Goal: Contribute content: Contribute content

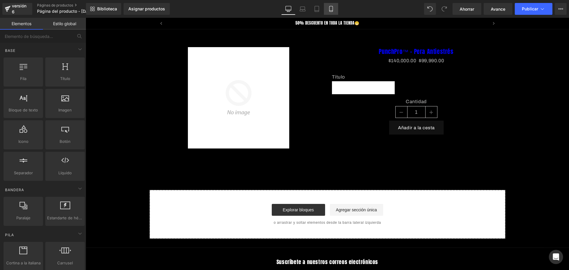
click at [330, 6] on icon at bounding box center [330, 9] width 3 height 6
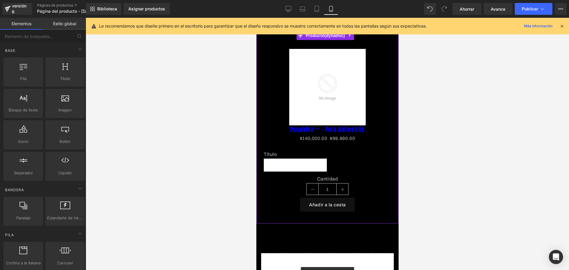
scroll to position [0, 312]
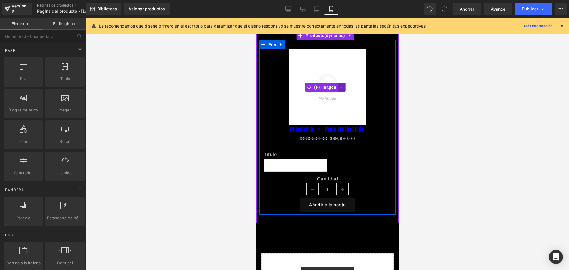
click at [341, 86] on icon at bounding box center [341, 87] width 4 height 4
click at [345, 86] on icon at bounding box center [345, 87] width 4 height 4
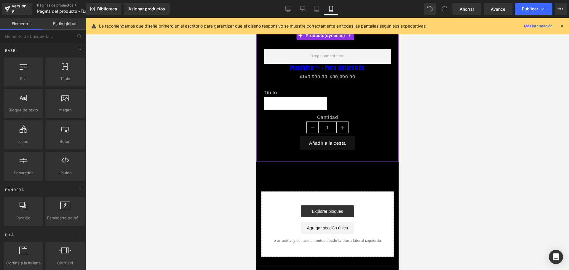
click at [256, 18] on div at bounding box center [256, 18] width 0 height 0
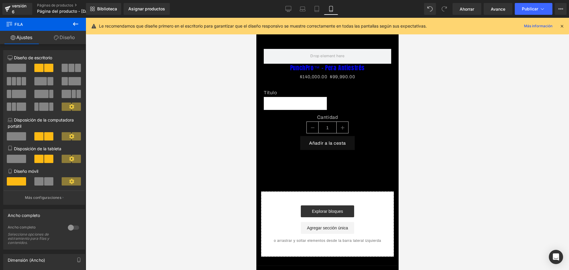
click at [563, 25] on icon at bounding box center [561, 25] width 5 height 5
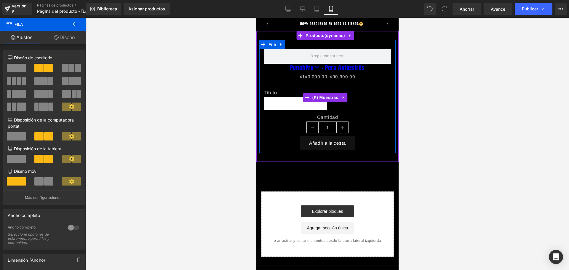
click at [297, 107] on span "Título predeterminado" at bounding box center [294, 103] width 51 height 12
click at [344, 97] on icon at bounding box center [343, 97] width 4 height 4
click at [346, 97] on icon at bounding box center [347, 97] width 4 height 4
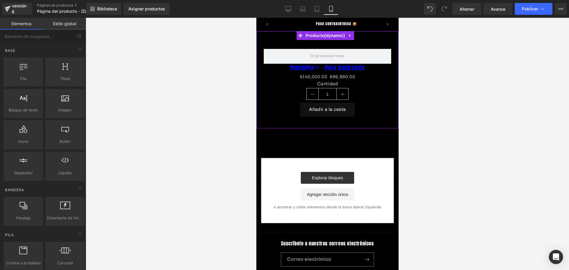
click at [325, 93] on font "(P) Cantidad" at bounding box center [327, 92] width 20 height 4
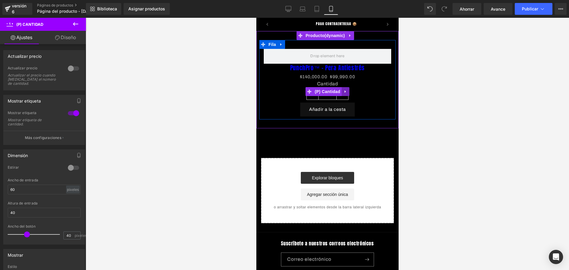
click at [341, 91] on link at bounding box center [345, 91] width 8 height 9
click at [348, 93] on icon at bounding box center [349, 91] width 4 height 4
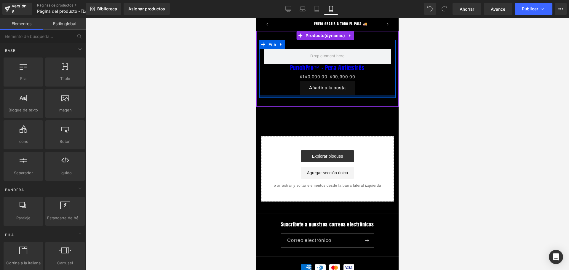
click at [368, 89] on div "Añadir a la cesta" at bounding box center [326, 88] width 127 height 14
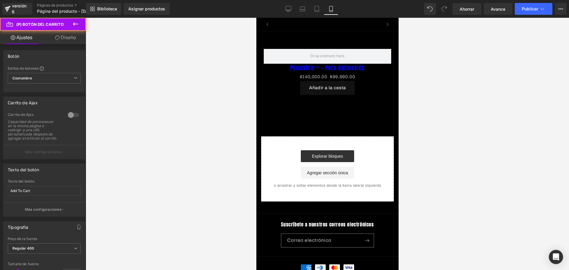
scroll to position [0, 0]
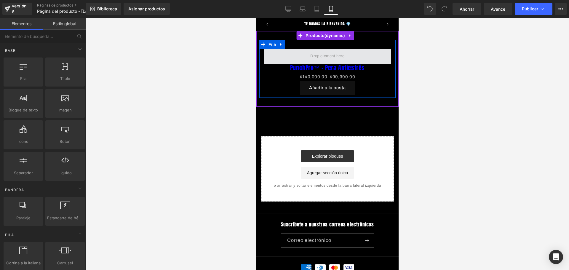
click at [335, 58] on span at bounding box center [327, 56] width 38 height 10
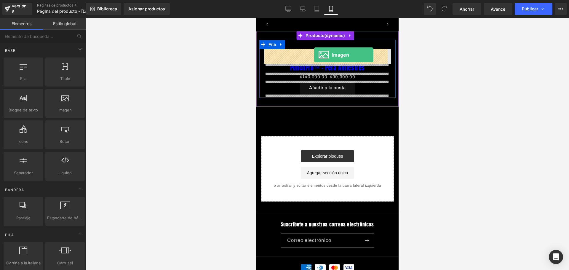
scroll to position [0, 104]
drag, startPoint x: 322, startPoint y: 126, endPoint x: 314, endPoint y: 55, distance: 72.1
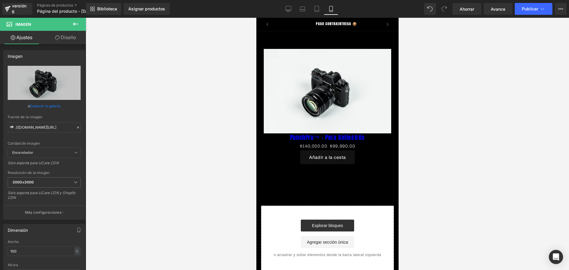
scroll to position [0, 0]
click at [41, 129] on input "//[DOMAIN_NAME][URL]" at bounding box center [44, 127] width 73 height 10
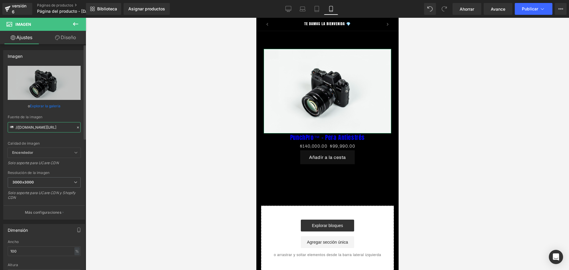
type input "[URL][DOMAIN_NAME]"
click at [141, 111] on div at bounding box center [327, 144] width 483 height 252
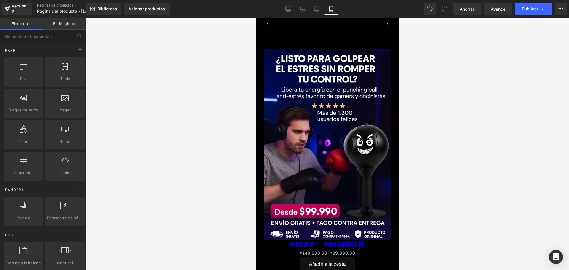
scroll to position [0, 104]
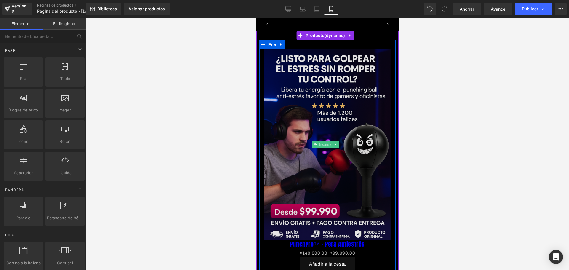
click at [325, 84] on img at bounding box center [326, 144] width 127 height 191
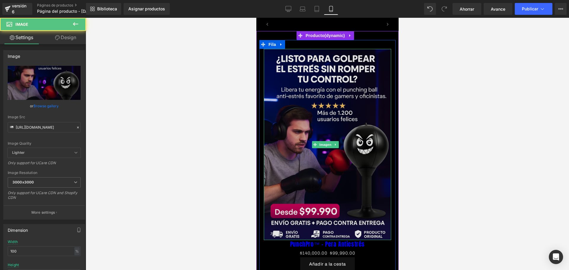
scroll to position [0, 208]
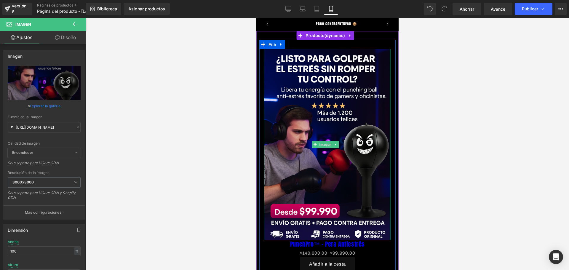
click at [387, 65] on div "Imagen" at bounding box center [327, 144] width 136 height 191
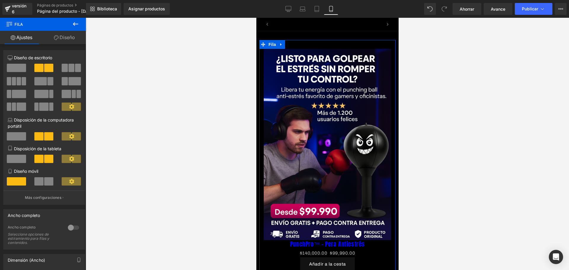
scroll to position [0, 0]
click at [63, 38] on font "Diseño" at bounding box center [67, 37] width 15 height 6
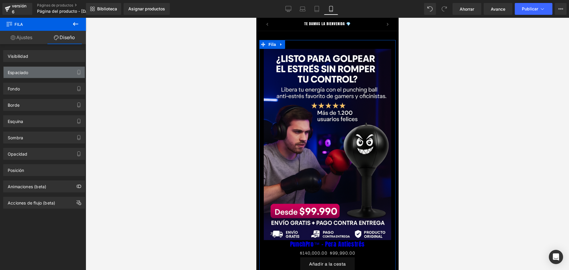
click at [46, 75] on div "Espaciado" at bounding box center [44, 72] width 81 height 11
click at [76, 72] on icon "button" at bounding box center [78, 72] width 5 height 5
click at [82, 72] on div "Espaciado" at bounding box center [44, 72] width 81 height 11
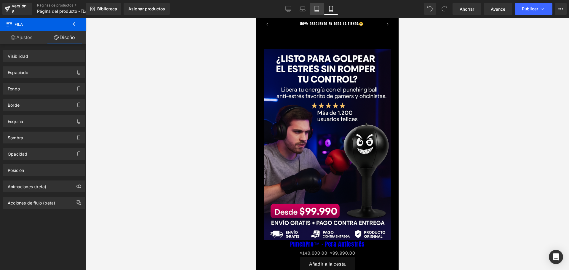
click at [316, 11] on icon at bounding box center [317, 9] width 6 height 6
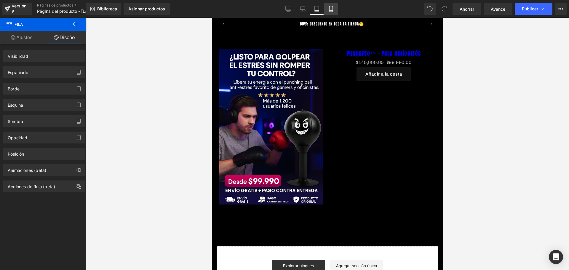
click at [332, 11] on icon at bounding box center [330, 9] width 3 height 6
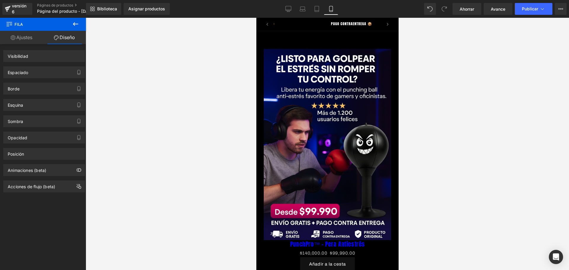
scroll to position [0, 104]
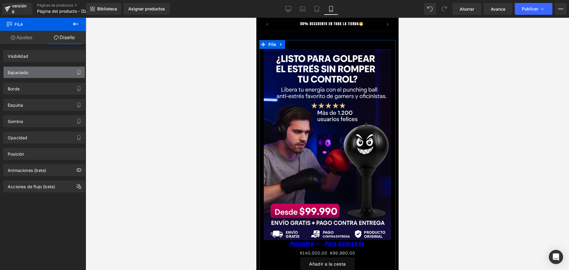
click at [78, 71] on icon "button" at bounding box center [78, 72] width 5 height 5
drag, startPoint x: 73, startPoint y: 71, endPoint x: 69, endPoint y: 70, distance: 4.7
click at [69, 70] on div "Espaciado" at bounding box center [44, 72] width 81 height 11
click at [62, 70] on div "Espaciado" at bounding box center [44, 72] width 81 height 11
drag, startPoint x: 62, startPoint y: 70, endPoint x: 61, endPoint y: 76, distance: 5.7
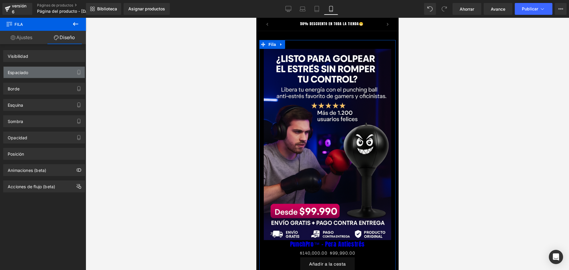
click at [63, 95] on div "Visibilidad 0|0|0|0 Espaciado Margen Relleno Setup Global Style Fondo Fondo 0% …" at bounding box center [44, 118] width 89 height 148
click at [59, 70] on div "Espaciado" at bounding box center [44, 72] width 81 height 11
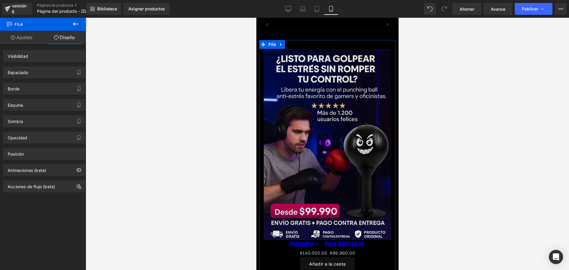
scroll to position [0, 208]
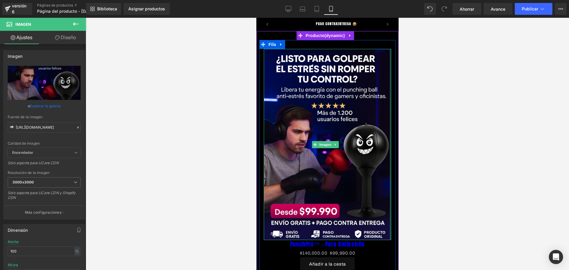
drag, startPoint x: 385, startPoint y: 49, endPoint x: 395, endPoint y: 51, distance: 10.3
click at [395, 51] on html "Ir directamente al contenido TE DAMOS LA BIENVENIDA 💎 50% DESCUENTO EN TODA LA …" at bounding box center [327, 144] width 142 height 252
click at [386, 57] on div "Imagen" at bounding box center [327, 144] width 136 height 191
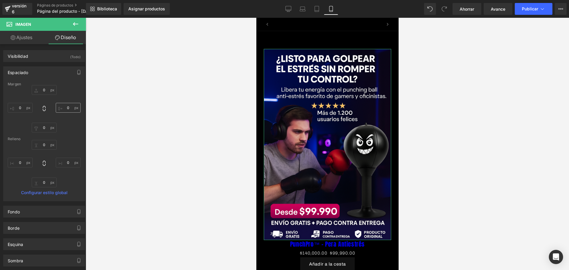
scroll to position [0, 0]
click at [70, 109] on input "0" at bounding box center [68, 108] width 25 height 10
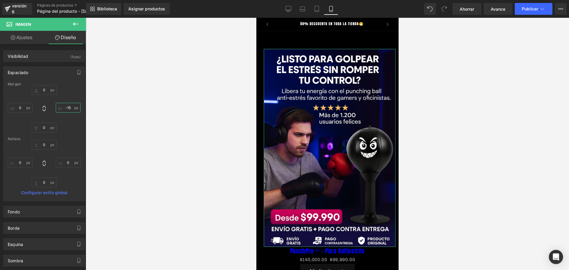
click at [56, 110] on input "-15" at bounding box center [68, 108] width 25 height 10
click at [69, 110] on input "-15" at bounding box center [68, 108] width 25 height 10
drag, startPoint x: 70, startPoint y: 107, endPoint x: 65, endPoint y: 108, distance: 4.2
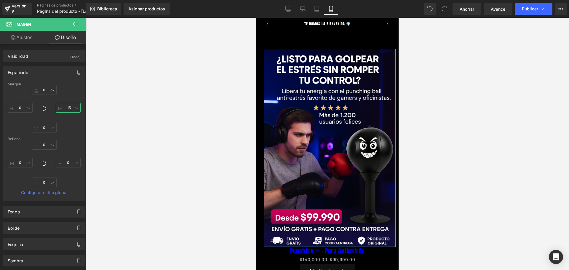
click at [65, 108] on input "-15" at bounding box center [68, 108] width 25 height 10
click at [66, 108] on input "-15" at bounding box center [68, 108] width 25 height 10
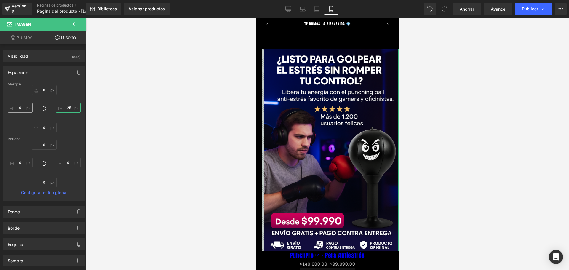
type input "-25"
click at [21, 107] on input "0" at bounding box center [20, 108] width 25 height 10
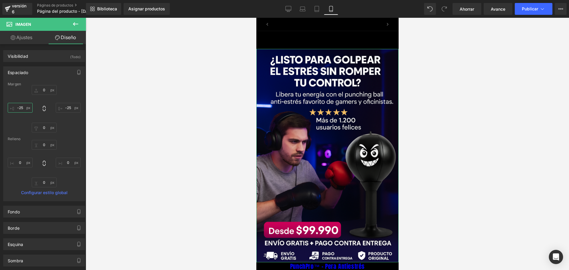
scroll to position [0, 104]
type input "-25"
click at [46, 89] on input "0" at bounding box center [44, 90] width 25 height 10
type input "-40"
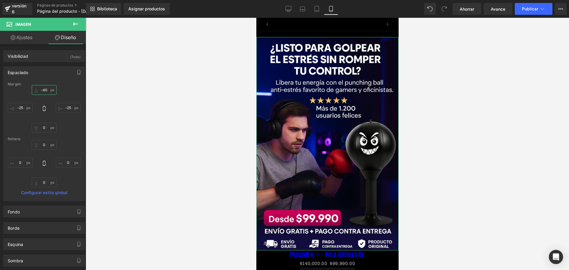
scroll to position [0, 208]
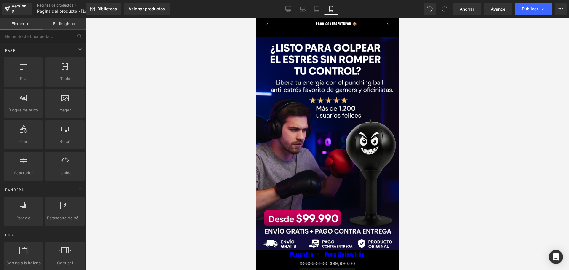
click at [210, 143] on div at bounding box center [327, 144] width 483 height 252
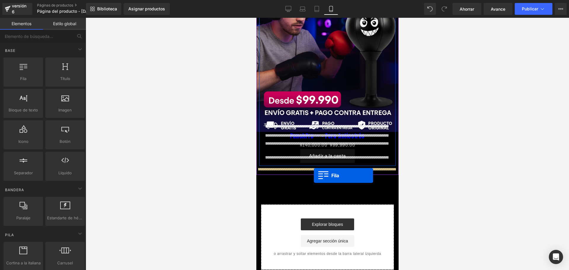
scroll to position [0, 104]
drag, startPoint x: 282, startPoint y: 93, endPoint x: 315, endPoint y: 169, distance: 82.5
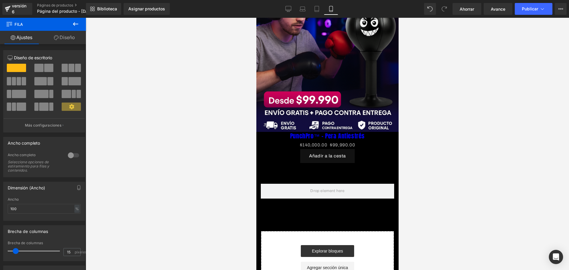
scroll to position [0, 312]
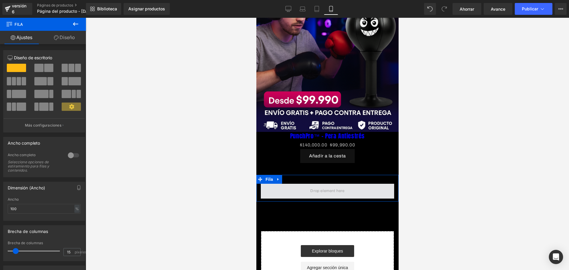
click at [340, 186] on span at bounding box center [327, 191] width 38 height 10
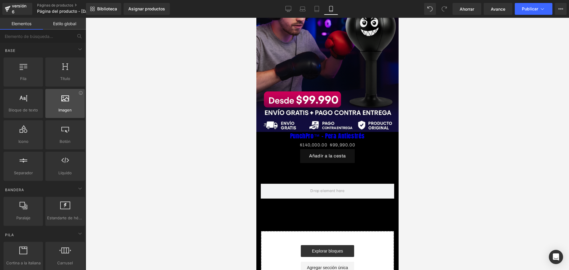
scroll to position [0, 0]
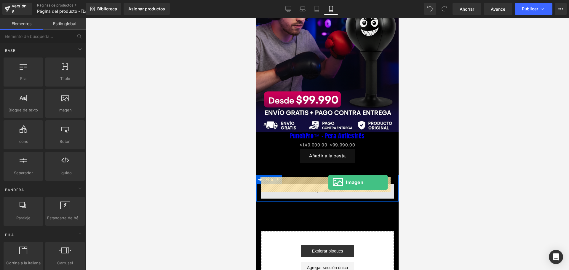
drag, startPoint x: 323, startPoint y: 125, endPoint x: 328, endPoint y: 182, distance: 57.0
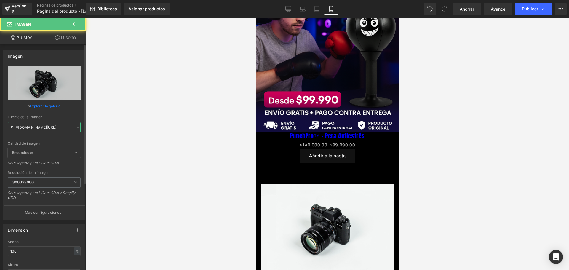
click at [52, 124] on input "//[DOMAIN_NAME][URL]" at bounding box center [44, 127] width 73 height 10
type input "[URL][DOMAIN_NAME]"
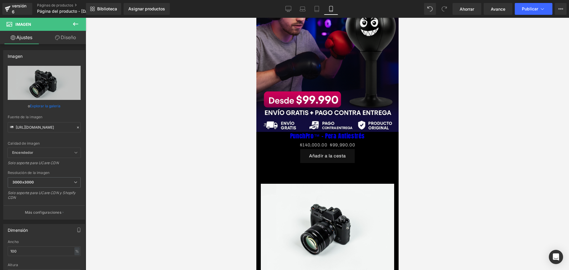
click at [162, 110] on div at bounding box center [327, 144] width 483 height 252
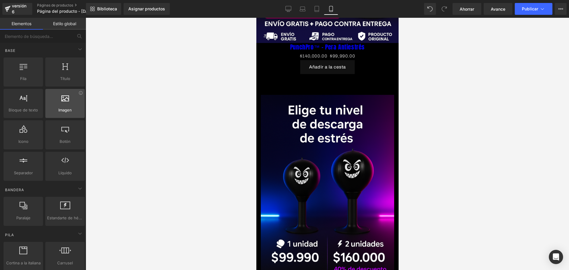
scroll to position [0, 312]
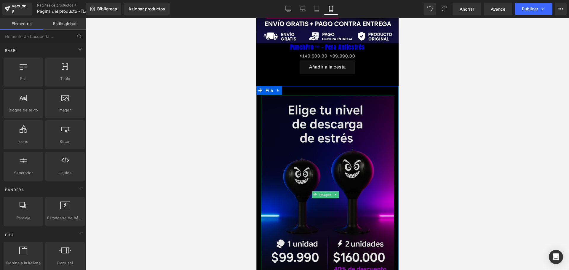
click at [300, 148] on img at bounding box center [326, 195] width 133 height 200
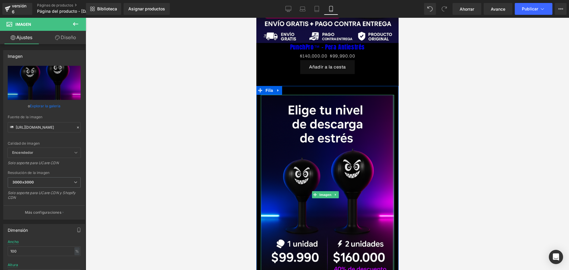
scroll to position [0, 104]
click at [390, 97] on div "Imagen" at bounding box center [327, 195] width 142 height 200
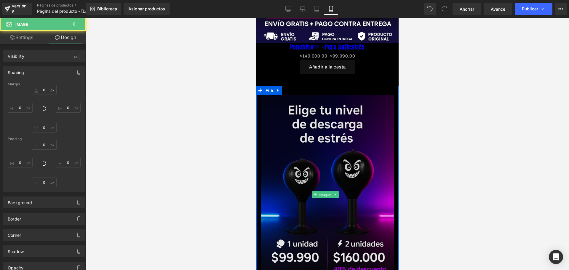
type input "0"
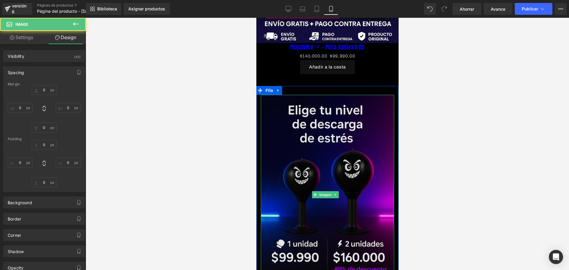
type input "0"
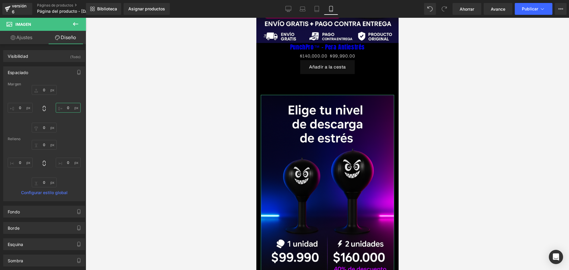
click at [69, 107] on input "0" at bounding box center [68, 108] width 25 height 10
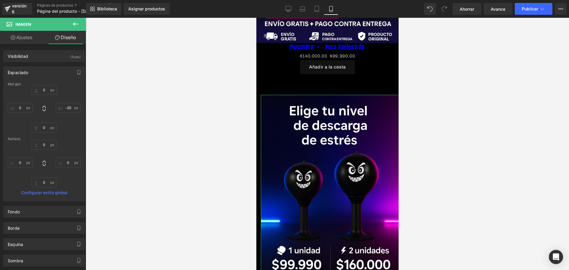
click at [72, 122] on div "0px 0 -20 -20 0px 0 0px 0" at bounding box center [44, 108] width 73 height 47
click at [67, 108] on input "-20" at bounding box center [68, 108] width 25 height 10
click at [68, 108] on input "-20" at bounding box center [68, 108] width 25 height 10
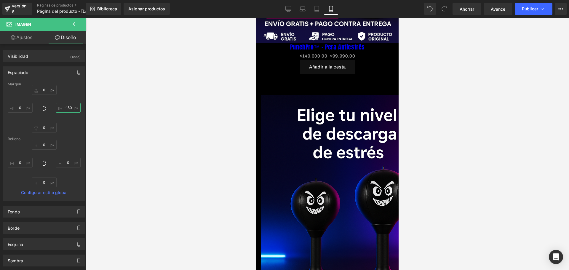
scroll to position [0, 0]
click at [70, 108] on input "-150" at bounding box center [68, 108] width 25 height 10
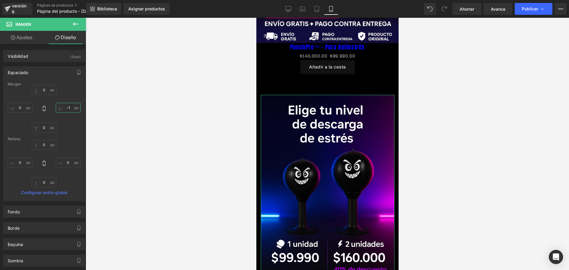
scroll to position [0, 104]
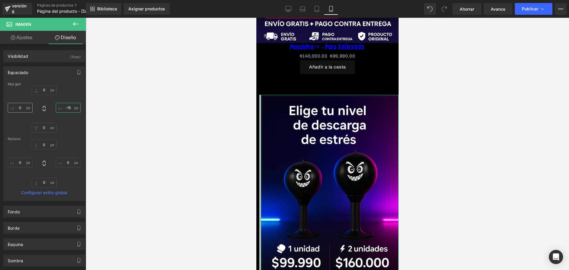
type input "-15"
click at [23, 109] on input "0" at bounding box center [20, 108] width 25 height 10
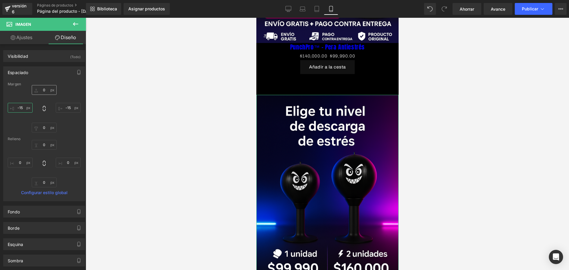
type input "-15"
click at [43, 89] on input "0" at bounding box center [44, 90] width 25 height 10
type input "-20"
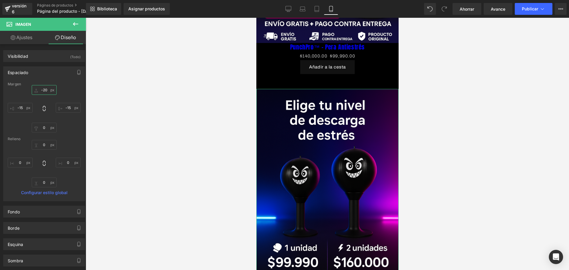
scroll to position [0, 0]
click at [137, 103] on div at bounding box center [327, 144] width 483 height 252
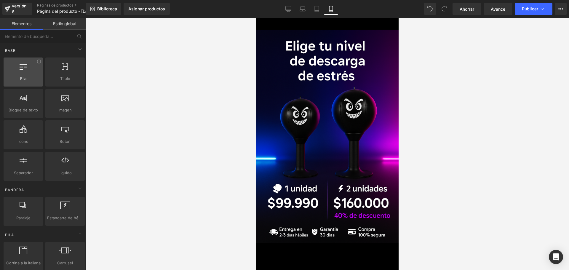
scroll to position [0, 104]
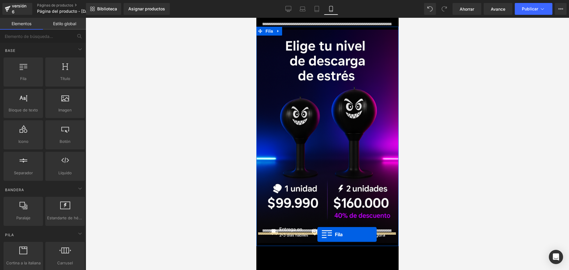
drag, startPoint x: 466, startPoint y: 194, endPoint x: 317, endPoint y: 234, distance: 154.9
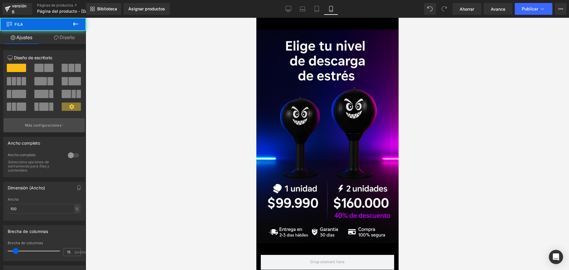
scroll to position [0, 208]
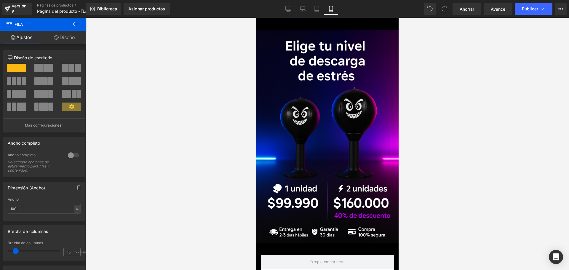
click at [76, 22] on icon at bounding box center [75, 23] width 7 height 7
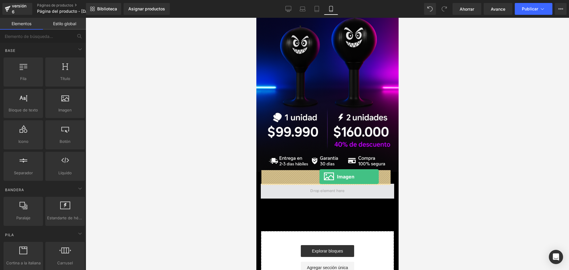
scroll to position [0, 312]
drag, startPoint x: 322, startPoint y: 127, endPoint x: 319, endPoint y: 176, distance: 49.8
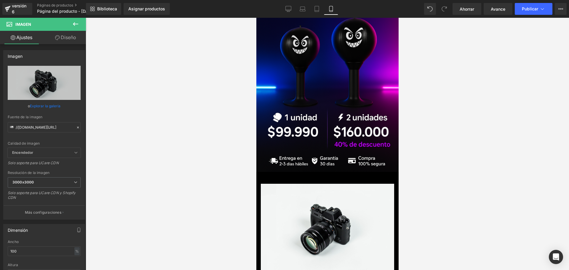
scroll to position [0, 0]
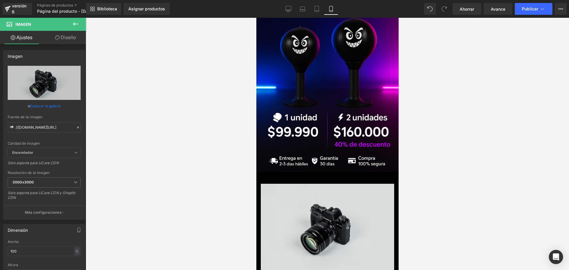
click at [304, 195] on img at bounding box center [326, 228] width 133 height 88
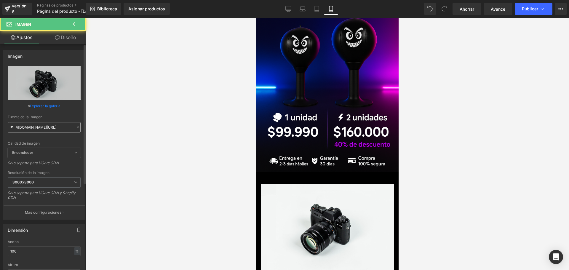
click at [52, 129] on input "//[DOMAIN_NAME][URL]" at bounding box center [44, 127] width 73 height 10
type input "[URL][DOMAIN_NAME]"
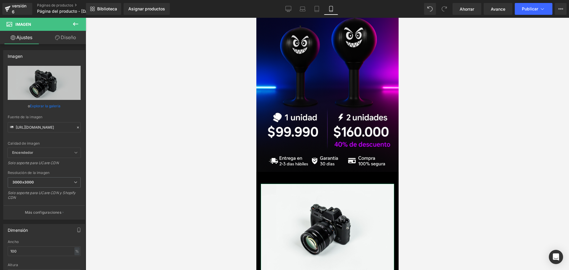
scroll to position [0, 0]
click at [144, 97] on div at bounding box center [327, 144] width 483 height 252
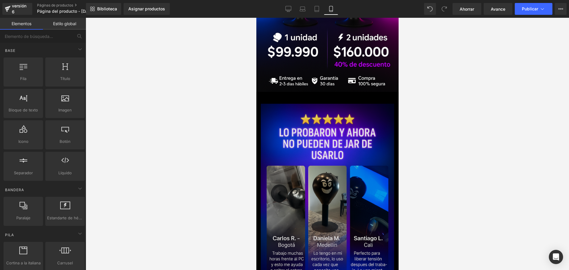
scroll to position [426, 0]
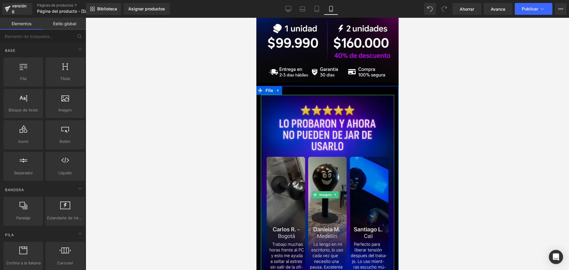
click at [363, 111] on img at bounding box center [326, 195] width 133 height 200
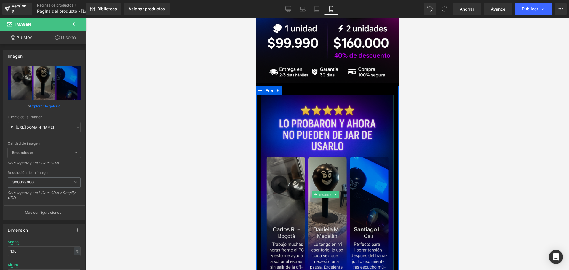
scroll to position [0, 312]
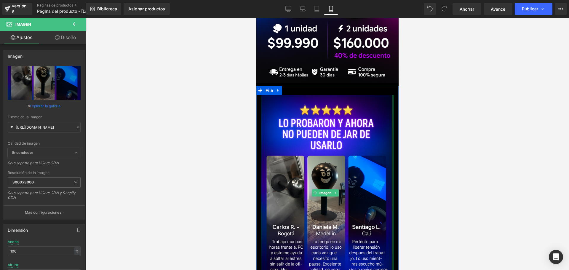
click at [391, 95] on div at bounding box center [392, 193] width 2 height 196
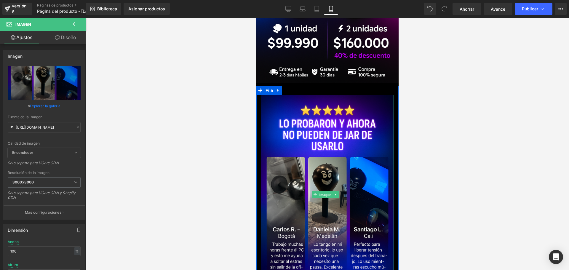
click at [390, 95] on div "Imagen" at bounding box center [327, 195] width 142 height 200
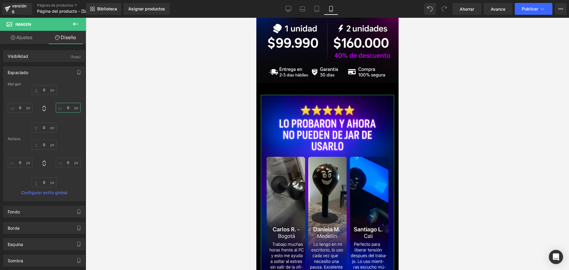
click at [71, 109] on input "0" at bounding box center [68, 108] width 25 height 10
click at [70, 109] on input "0" at bounding box center [68, 108] width 25 height 10
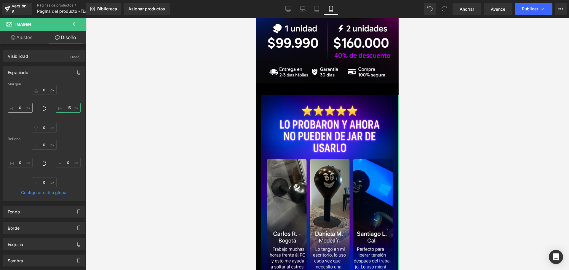
type input "-15"
click at [31, 109] on input "0" at bounding box center [20, 108] width 25 height 10
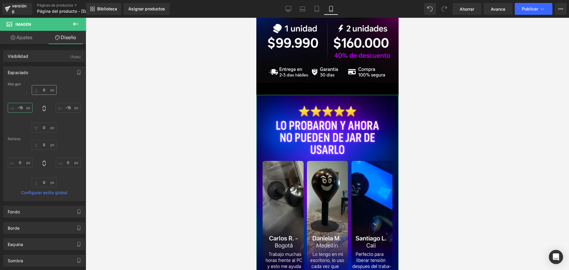
type input "-15"
click at [47, 91] on input "0" at bounding box center [44, 90] width 25 height 10
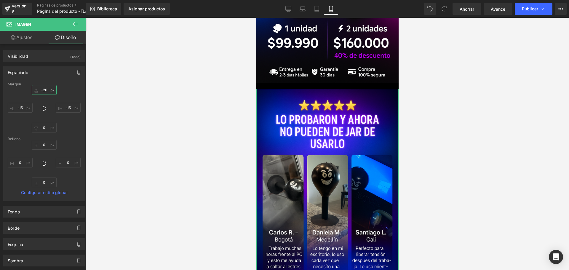
scroll to position [0, 312]
click at [46, 91] on input "-20" at bounding box center [44, 90] width 25 height 10
type input "1"
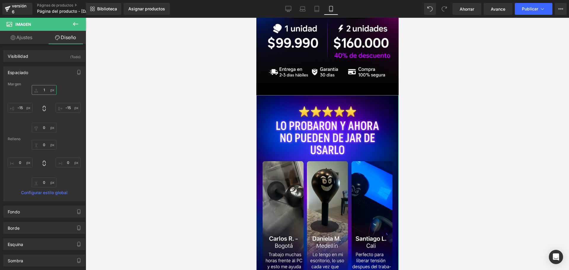
scroll to position [0, 0]
type input "-40"
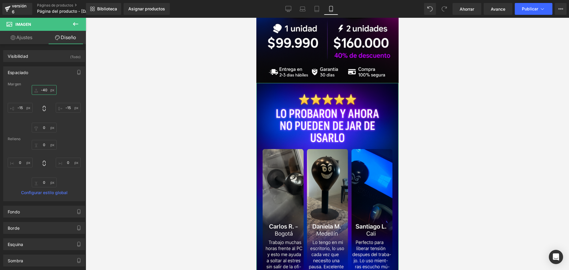
scroll to position [0, 104]
click at [167, 90] on div at bounding box center [327, 144] width 483 height 252
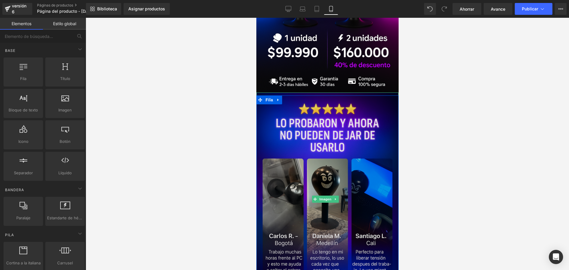
scroll to position [397, 0]
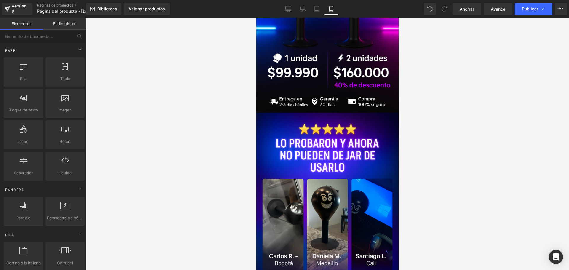
click at [473, 119] on div at bounding box center [327, 144] width 483 height 252
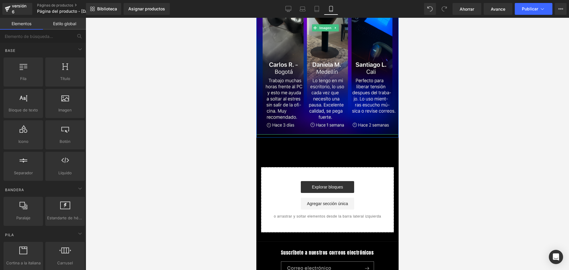
scroll to position [604, 0]
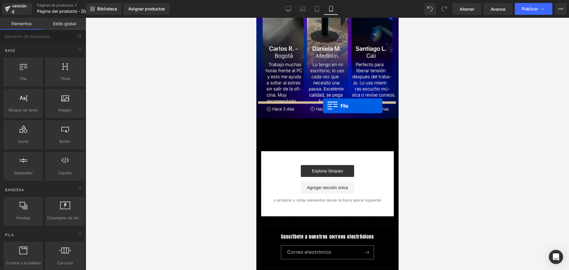
drag, startPoint x: 277, startPoint y: 90, endPoint x: 322, endPoint y: 104, distance: 47.2
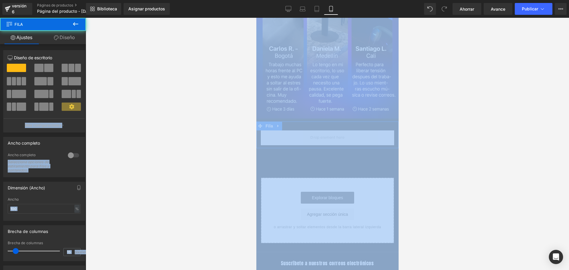
scroll to position [0, 104]
drag, startPoint x: 320, startPoint y: 118, endPoint x: 334, endPoint y: 118, distance: 13.3
click at [132, 114] on div at bounding box center [327, 144] width 483 height 252
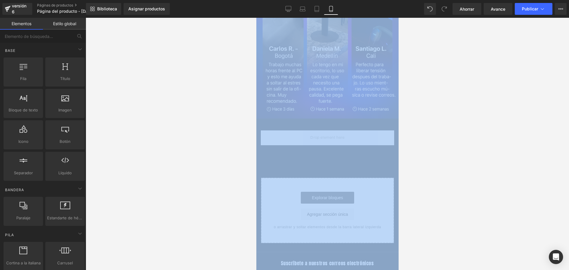
click at [161, 104] on div at bounding box center [327, 144] width 483 height 252
click at [150, 67] on div at bounding box center [327, 144] width 483 height 252
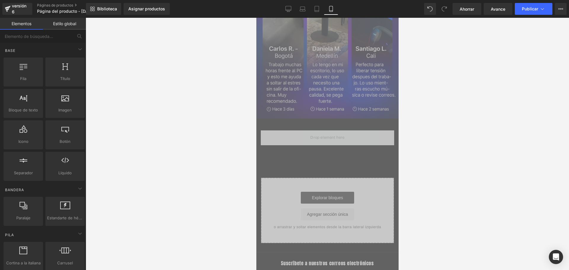
click at [348, 86] on img at bounding box center [327, 11] width 142 height 213
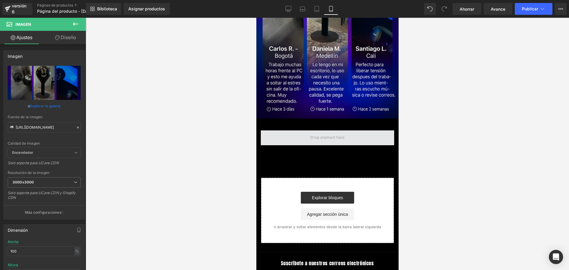
scroll to position [0, 208]
click at [305, 130] on span at bounding box center [326, 137] width 133 height 15
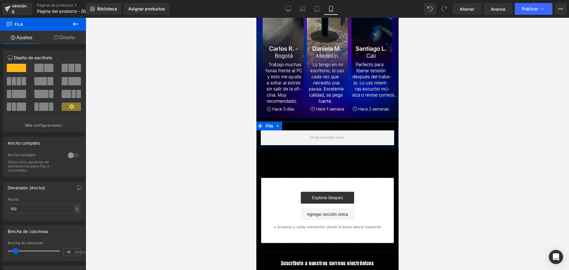
click at [77, 26] on icon at bounding box center [75, 23] width 7 height 7
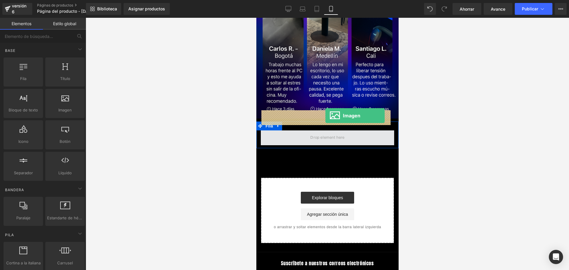
drag, startPoint x: 342, startPoint y: 120, endPoint x: 325, endPoint y: 115, distance: 17.8
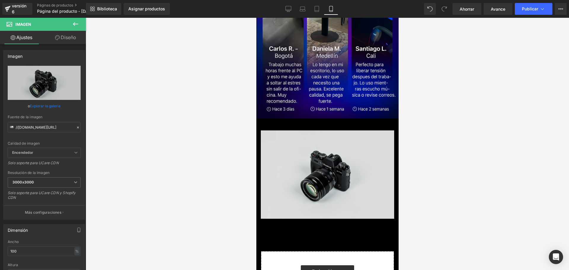
click at [317, 170] on img at bounding box center [326, 174] width 133 height 88
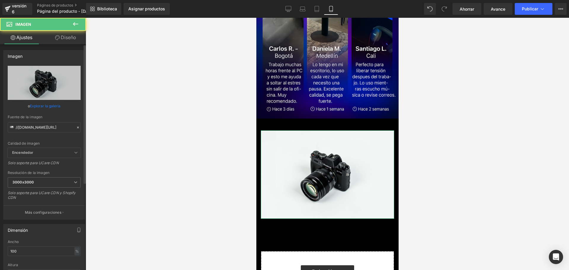
scroll to position [0, 312]
click at [41, 127] on input "//[DOMAIN_NAME][URL]" at bounding box center [44, 127] width 73 height 10
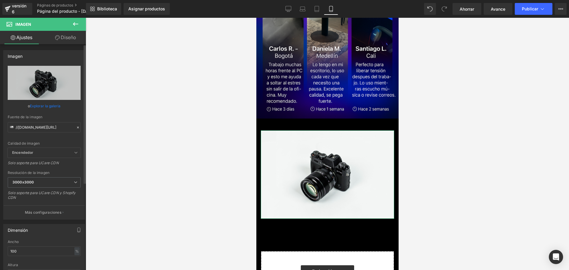
type input "[URL][DOMAIN_NAME]"
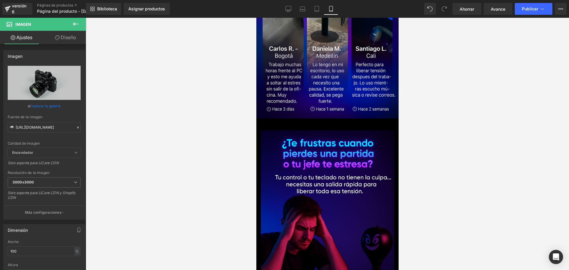
click at [160, 102] on div at bounding box center [327, 144] width 483 height 252
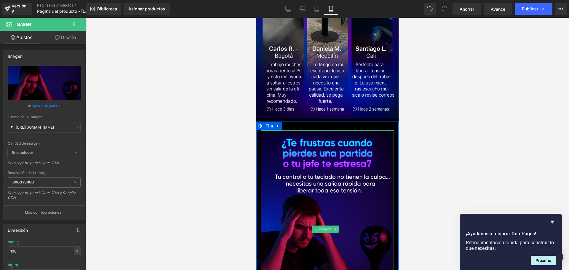
scroll to position [0, 104]
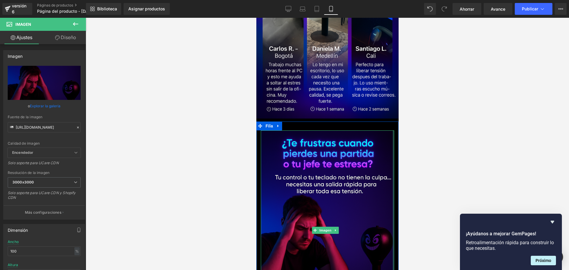
drag, startPoint x: 388, startPoint y: 111, endPoint x: 385, endPoint y: 158, distance: 46.6
click at [391, 130] on div "Imagen" at bounding box center [327, 230] width 142 height 200
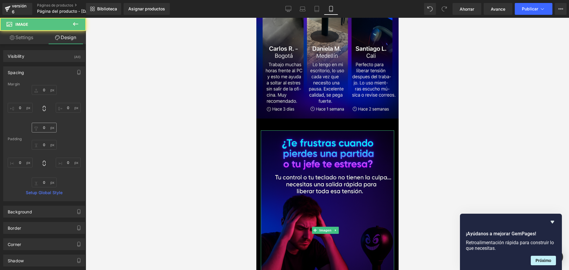
type input "0"
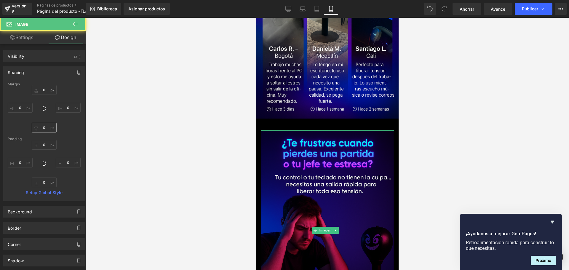
type input "0"
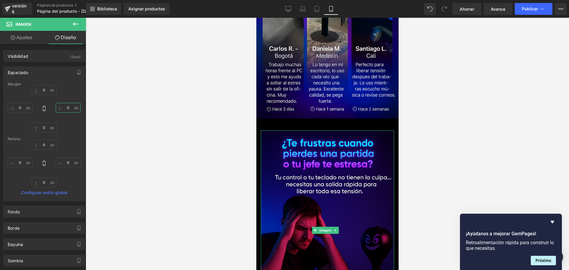
click at [65, 109] on input "0" at bounding box center [68, 108] width 25 height 10
click at [68, 108] on input "1" at bounding box center [68, 108] width 25 height 10
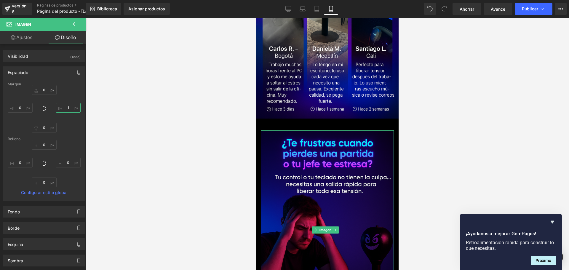
click at [68, 108] on input "1" at bounding box center [68, 108] width 25 height 10
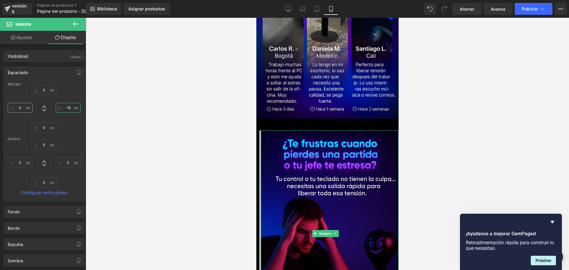
type input "-15"
click at [21, 106] on input "0" at bounding box center [20, 108] width 25 height 10
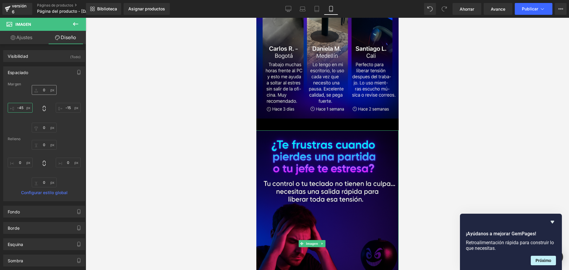
scroll to position [0, 0]
type input "-45"
click at [44, 93] on input "0" at bounding box center [44, 90] width 25 height 10
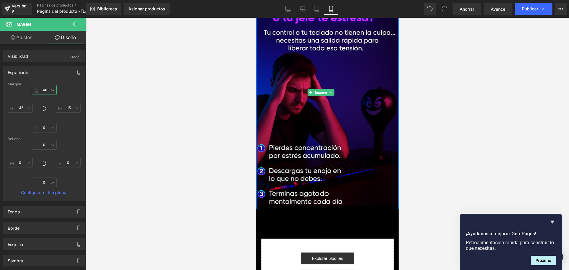
scroll to position [752, 0]
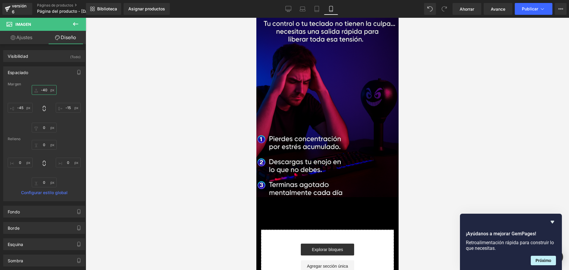
type input "-40"
click at [80, 26] on button at bounding box center [75, 24] width 21 height 13
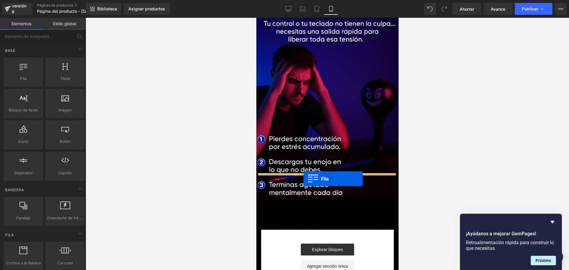
scroll to position [0, 312]
drag, startPoint x: 276, startPoint y: 94, endPoint x: 303, endPoint y: 179, distance: 88.4
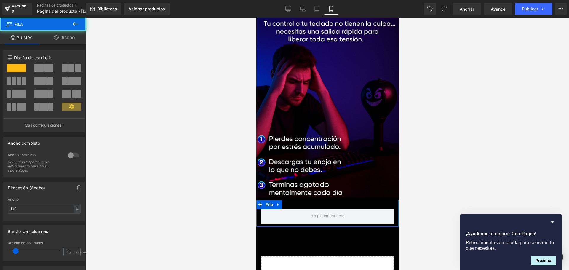
click at [76, 23] on icon at bounding box center [75, 23] width 7 height 7
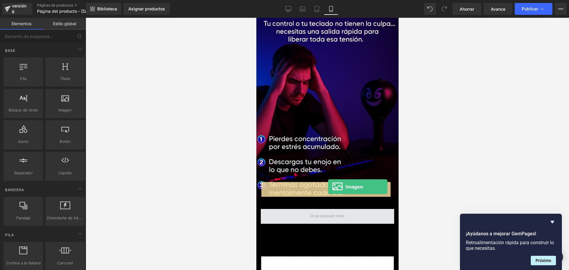
drag, startPoint x: 319, startPoint y: 124, endPoint x: 328, endPoint y: 187, distance: 63.3
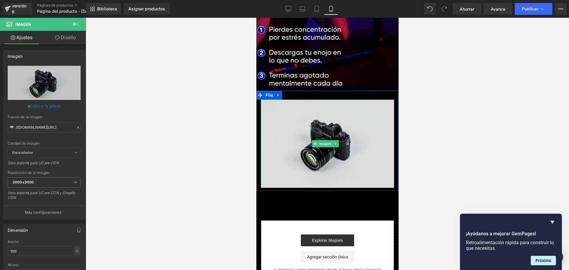
click at [323, 123] on img at bounding box center [326, 144] width 133 height 88
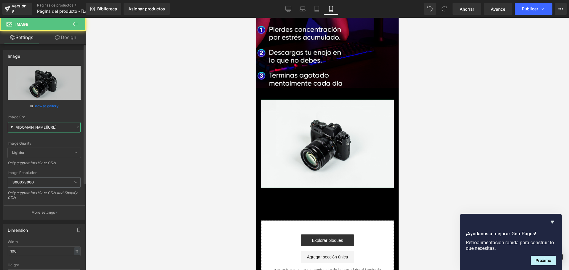
click at [31, 131] on input "//[DOMAIN_NAME][URL]" at bounding box center [44, 127] width 73 height 10
click at [30, 131] on input "//[DOMAIN_NAME][URL]" at bounding box center [44, 127] width 73 height 10
click at [31, 131] on input "//[DOMAIN_NAME][URL]" at bounding box center [44, 127] width 73 height 10
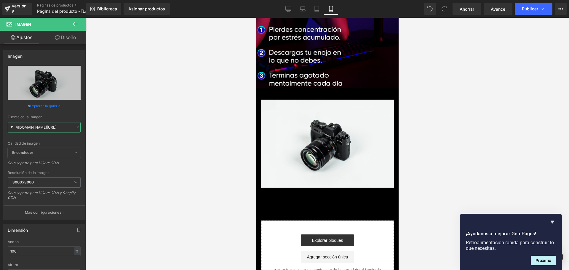
type input "[URL][DOMAIN_NAME]"
click at [171, 86] on div at bounding box center [327, 144] width 483 height 252
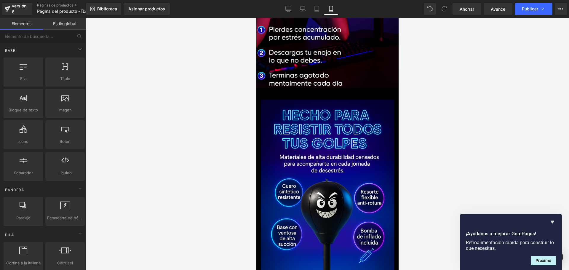
scroll to position [0, 104]
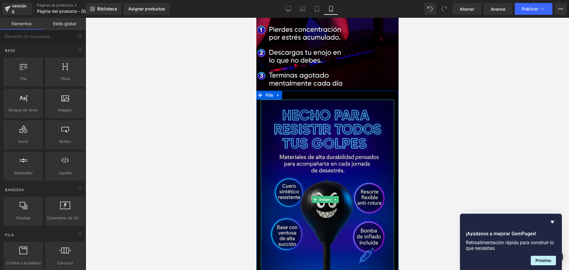
click at [322, 115] on img at bounding box center [326, 200] width 133 height 200
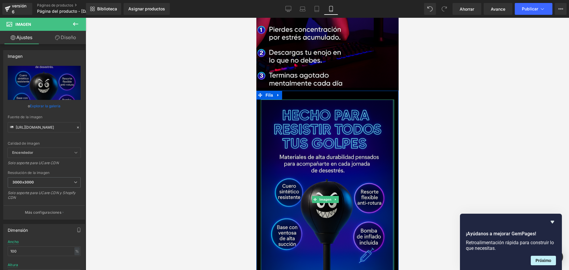
scroll to position [0, 208]
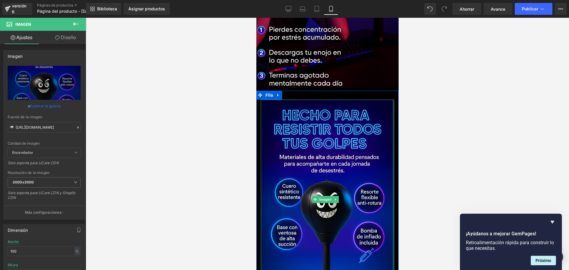
click at [390, 100] on div "Imagen" at bounding box center [327, 200] width 142 height 200
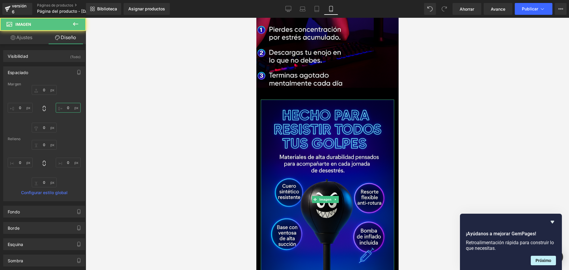
click at [73, 110] on input "0" at bounding box center [68, 108] width 25 height 10
type input "*"
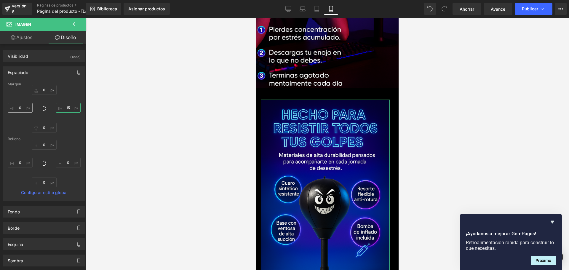
type input "15"
click at [23, 109] on input "0" at bounding box center [20, 108] width 25 height 10
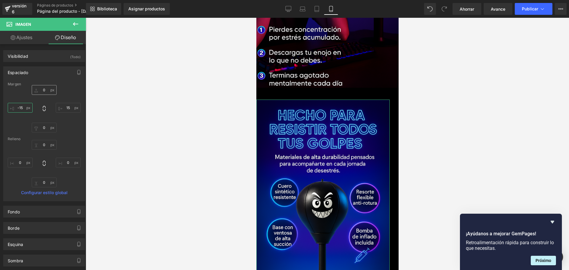
type input "-15"
click at [43, 88] on input "0" at bounding box center [44, 90] width 25 height 10
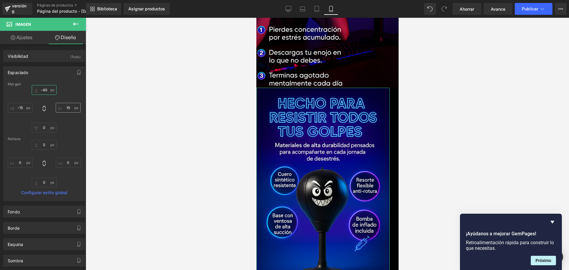
scroll to position [0, 104]
type input "-40"
click at [67, 108] on input "15" at bounding box center [68, 108] width 25 height 10
click at [63, 110] on input "15" at bounding box center [68, 108] width 25 height 10
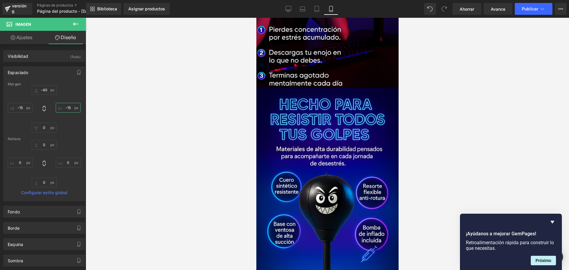
scroll to position [0, 0]
type input "-15"
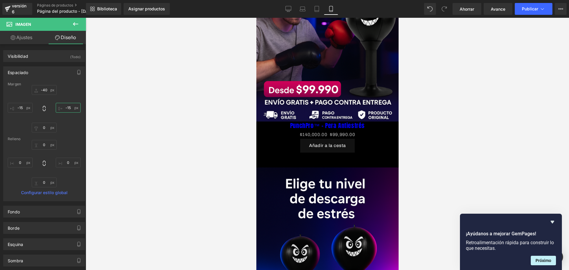
scroll to position [130, 0]
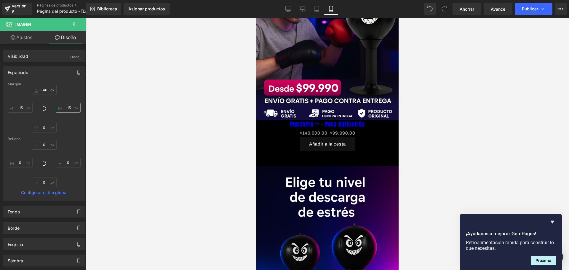
drag, startPoint x: 397, startPoint y: 197, endPoint x: 657, endPoint y: 82, distance: 285.3
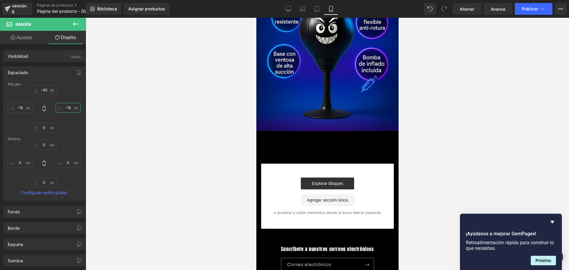
scroll to position [1063, 0]
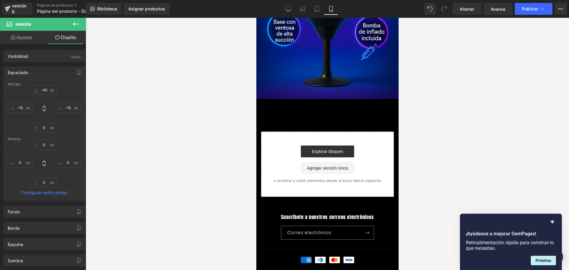
click at [77, 20] on icon at bounding box center [75, 23] width 7 height 7
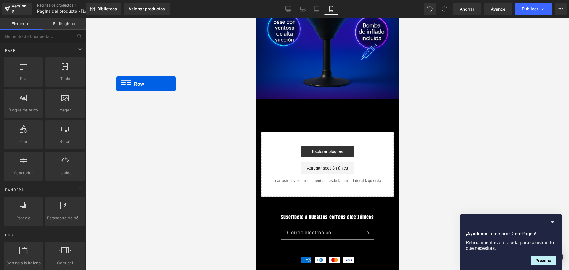
scroll to position [0, 208]
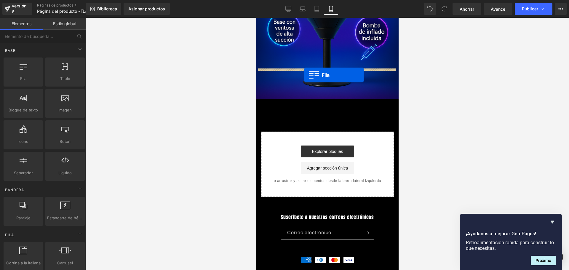
drag, startPoint x: 291, startPoint y: 88, endPoint x: 304, endPoint y: 75, distance: 18.4
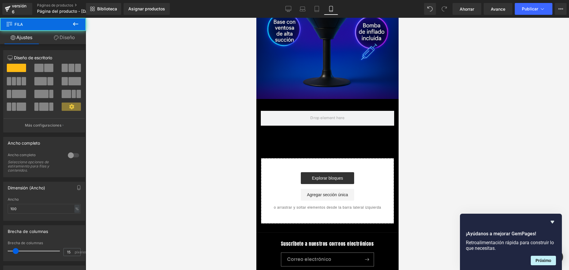
click at [76, 24] on icon at bounding box center [75, 24] width 5 height 4
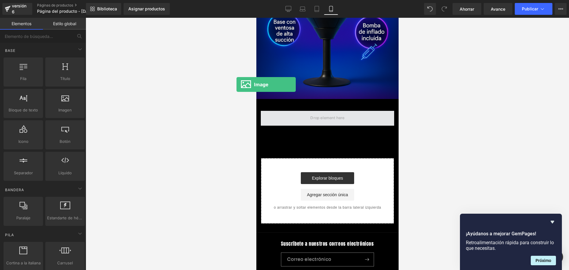
scroll to position [0, 312]
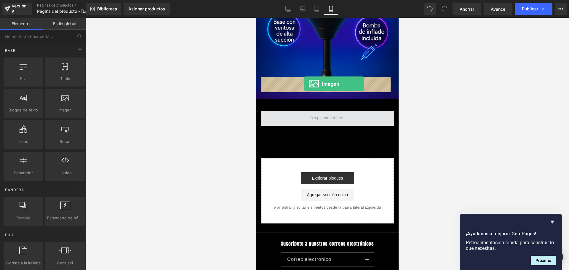
drag, startPoint x: 318, startPoint y: 119, endPoint x: 304, endPoint y: 84, distance: 37.8
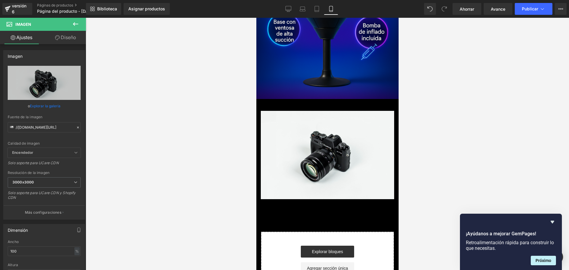
scroll to position [0, 0]
click at [60, 129] on input "//[DOMAIN_NAME][URL]" at bounding box center [44, 127] width 73 height 10
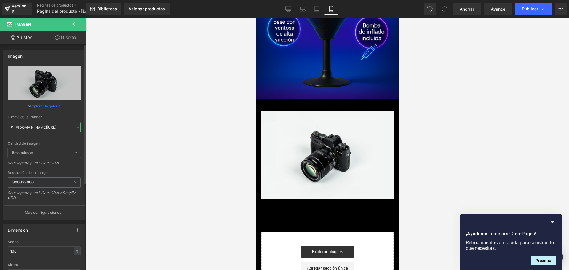
paste input "[URL][DOMAIN_NAME][DOMAIN_NAME]"
type input "[URL][DOMAIN_NAME]"
click at [151, 116] on div at bounding box center [327, 144] width 483 height 252
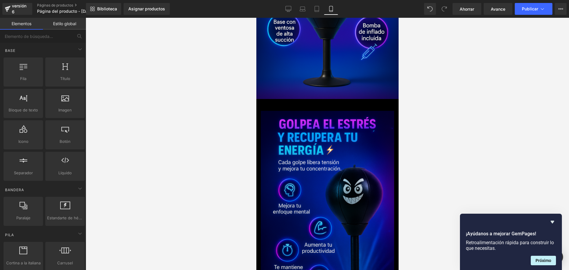
scroll to position [0, 208]
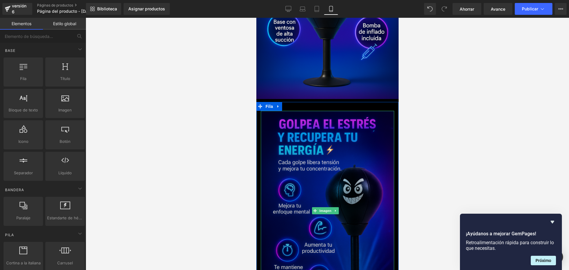
click at [329, 111] on img at bounding box center [326, 211] width 133 height 200
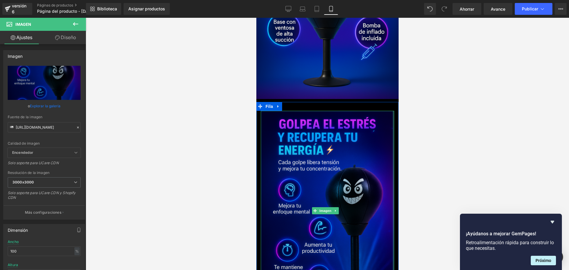
scroll to position [0, 312]
drag, startPoint x: 388, startPoint y: 80, endPoint x: 394, endPoint y: 79, distance: 5.7
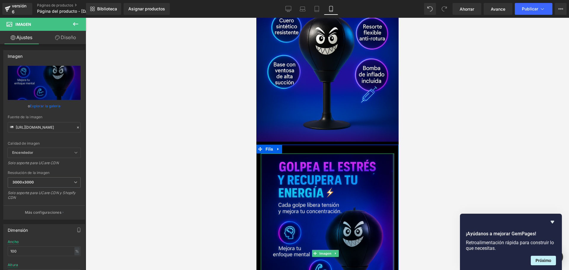
scroll to position [0, 0]
click at [390, 153] on div "Imagen" at bounding box center [327, 253] width 142 height 200
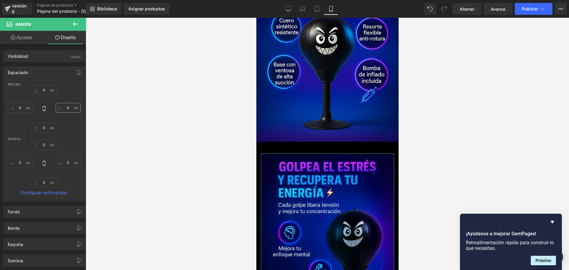
click at [67, 105] on input "0" at bounding box center [68, 108] width 25 height 10
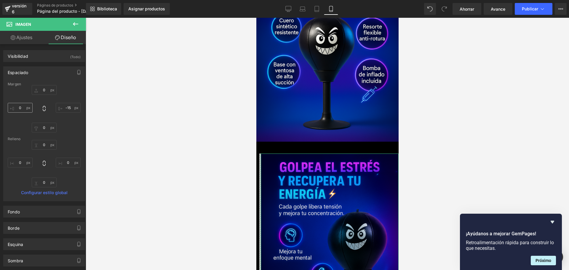
type input "-15"
click at [25, 109] on input "0" at bounding box center [20, 108] width 25 height 10
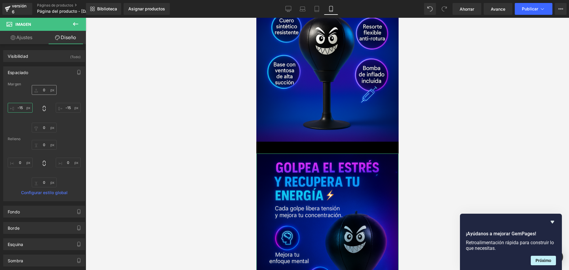
type input "-15"
click at [41, 90] on input "0" at bounding box center [44, 90] width 25 height 10
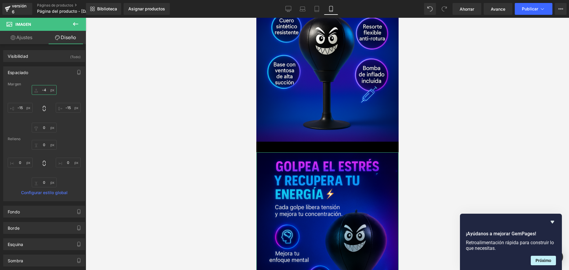
type input "-40"
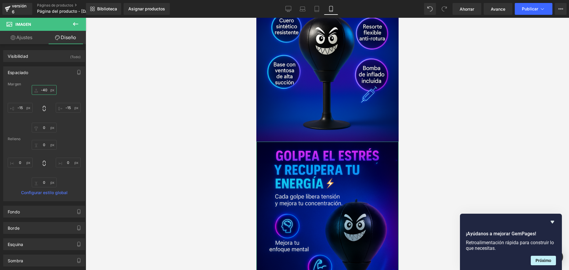
scroll to position [0, 312]
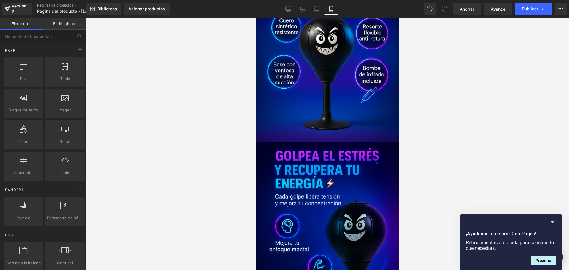
click at [142, 113] on div at bounding box center [327, 144] width 483 height 252
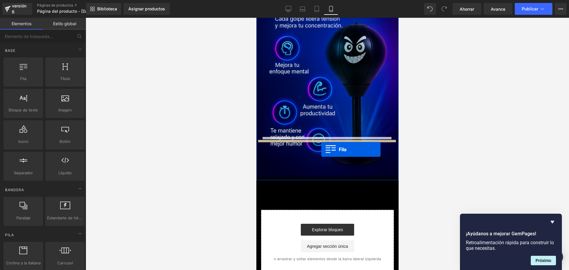
scroll to position [0, 104]
drag, startPoint x: 281, startPoint y: 96, endPoint x: 319, endPoint y: 144, distance: 61.6
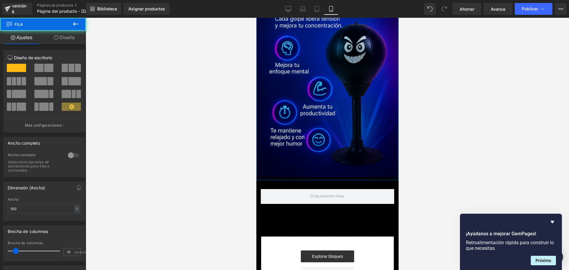
click at [74, 20] on button at bounding box center [75, 24] width 21 height 13
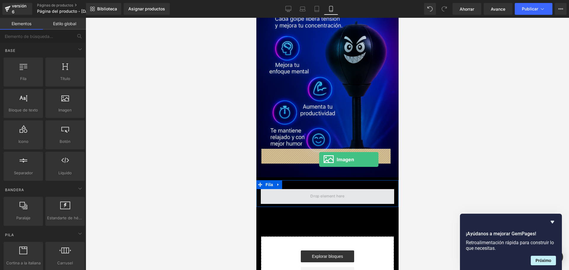
scroll to position [0, 208]
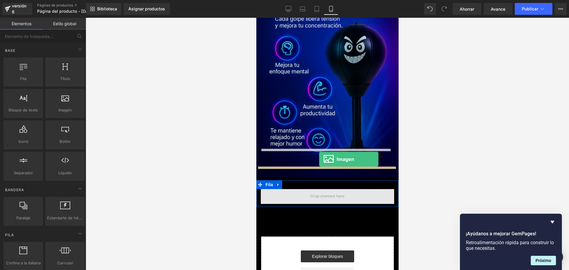
drag, startPoint x: 381, startPoint y: 128, endPoint x: 319, endPoint y: 159, distance: 70.2
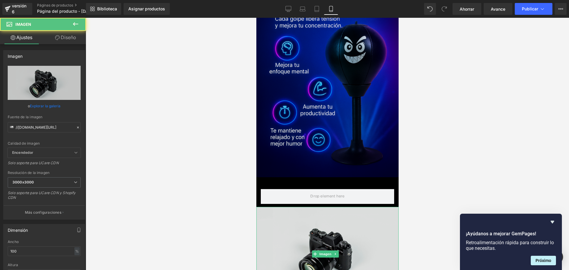
click at [323, 207] on img at bounding box center [327, 254] width 142 height 94
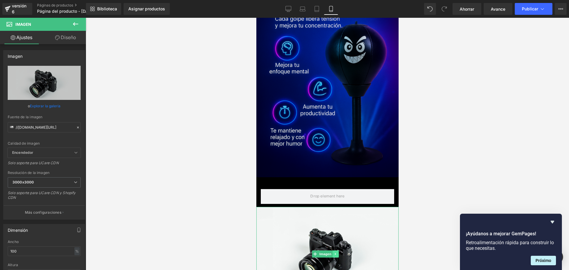
click at [334, 252] on icon at bounding box center [334, 254] width 3 height 4
click at [340, 250] on link at bounding box center [338, 253] width 6 height 7
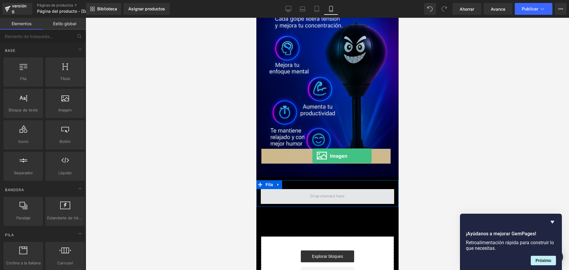
drag, startPoint x: 322, startPoint y: 128, endPoint x: 312, endPoint y: 156, distance: 29.5
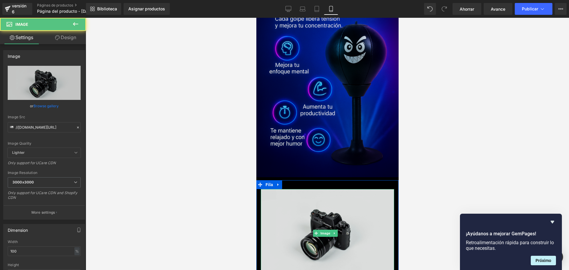
click at [323, 189] on img at bounding box center [326, 233] width 133 height 88
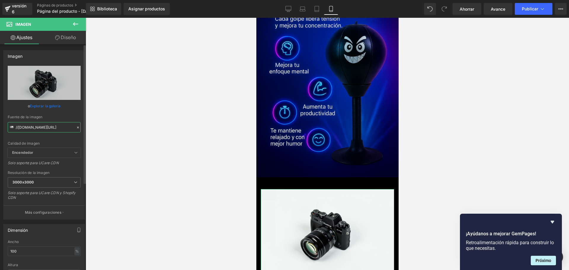
scroll to position [0, 0]
click at [60, 126] on input "//[DOMAIN_NAME][URL]" at bounding box center [44, 127] width 73 height 10
click at [60, 127] on input "//[DOMAIN_NAME][URL]" at bounding box center [44, 127] width 73 height 10
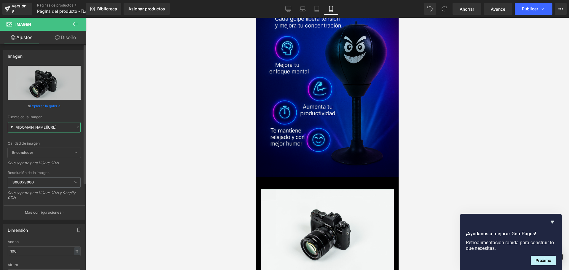
click at [49, 126] on input "//[DOMAIN_NAME][URL]" at bounding box center [44, 127] width 73 height 10
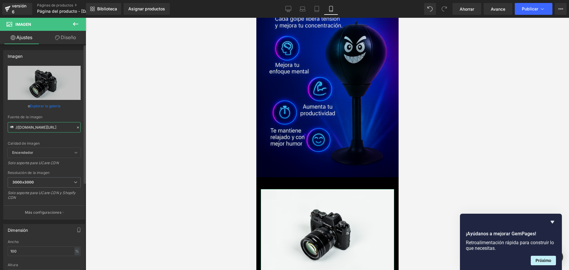
paste input "[URL][DOMAIN_NAME][DOMAIN_NAME]"
type input "[URL][DOMAIN_NAME]"
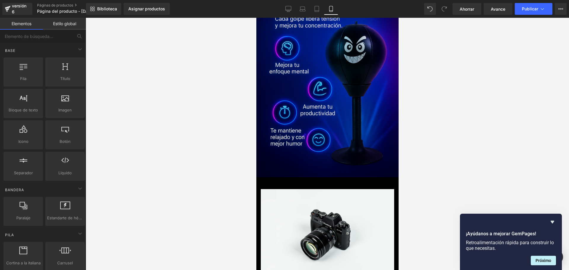
click at [137, 123] on div at bounding box center [327, 144] width 483 height 252
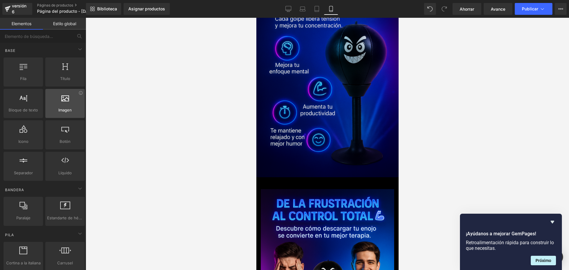
scroll to position [0, 208]
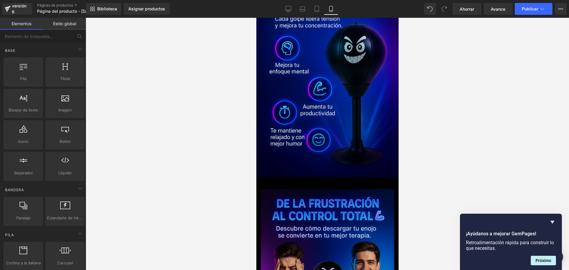
drag, startPoint x: 288, startPoint y: 187, endPoint x: 373, endPoint y: 168, distance: 87.4
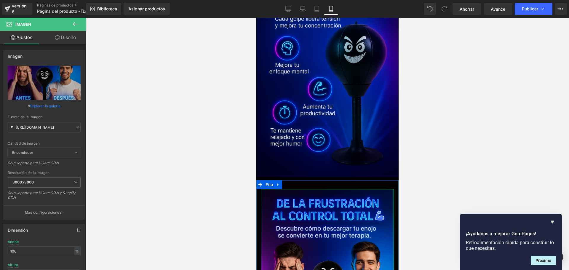
drag, startPoint x: 388, startPoint y: 152, endPoint x: 376, endPoint y: 163, distance: 16.6
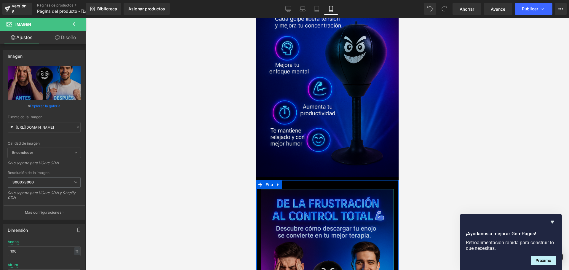
drag, startPoint x: 376, startPoint y: 163, endPoint x: 360, endPoint y: 164, distance: 15.5
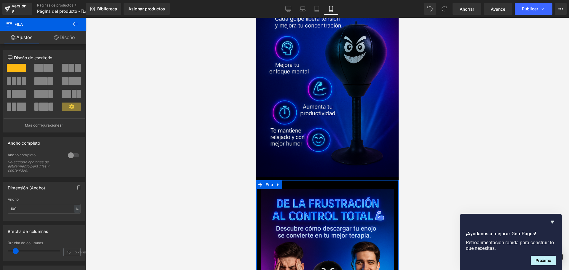
scroll to position [0, 312]
click at [80, 27] on button at bounding box center [75, 24] width 21 height 13
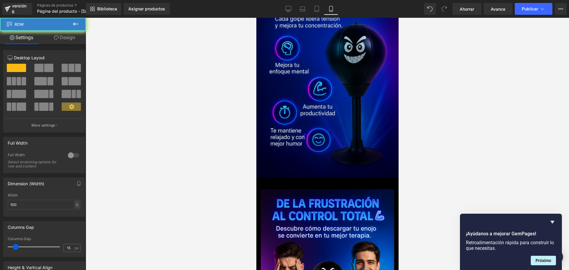
scroll to position [0, 0]
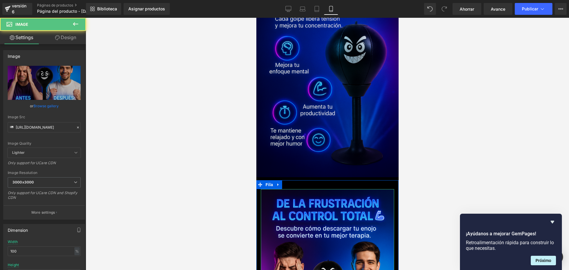
scroll to position [0, 104]
drag, startPoint x: 387, startPoint y: 155, endPoint x: 391, endPoint y: 155, distance: 3.8
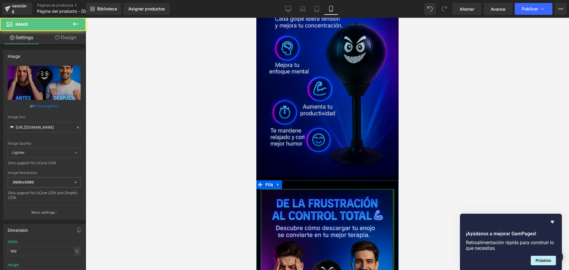
scroll to position [0, 208]
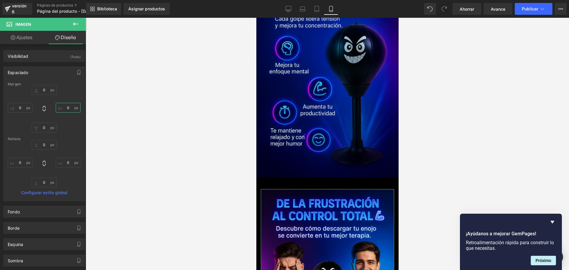
click at [67, 109] on input "0" at bounding box center [68, 108] width 25 height 10
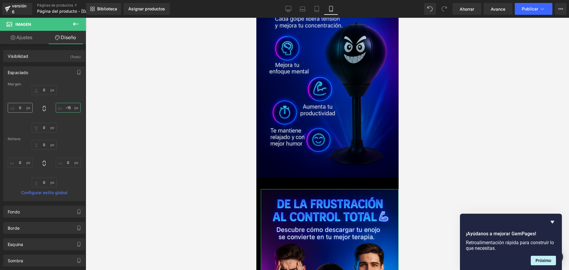
type input "-15"
click at [22, 105] on input "0" at bounding box center [20, 108] width 25 height 10
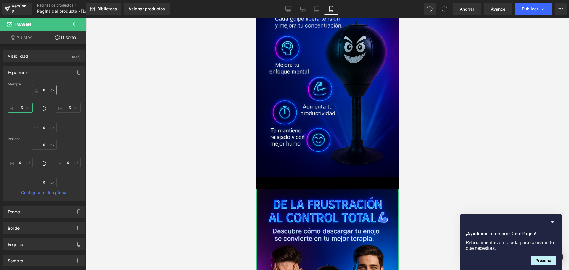
type input "-15"
click at [46, 89] on input "0" at bounding box center [44, 90] width 25 height 10
type input "-40"
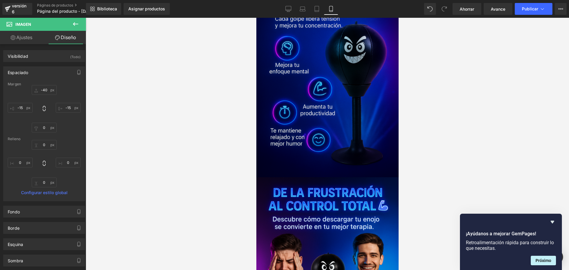
click at [195, 110] on div at bounding box center [327, 144] width 483 height 252
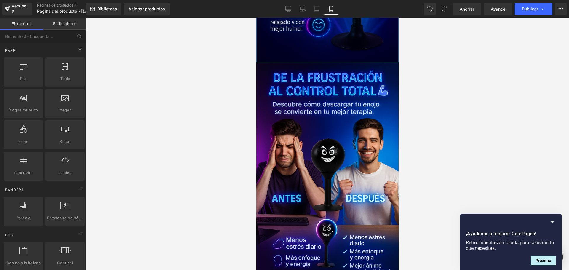
scroll to position [1317, 0]
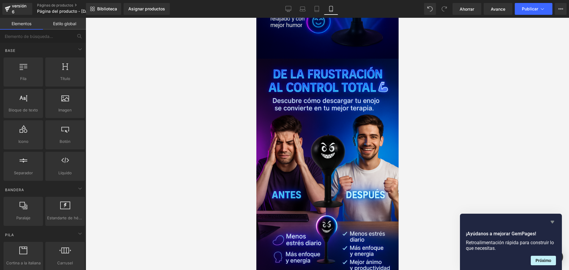
click at [552, 222] on icon "Ocultar encuesta" at bounding box center [552, 222] width 4 height 3
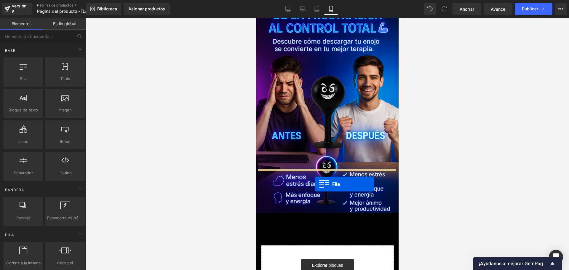
scroll to position [0, 104]
drag, startPoint x: 270, startPoint y: 86, endPoint x: 315, endPoint y: 175, distance: 98.9
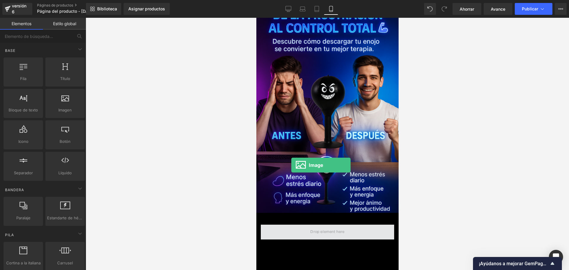
scroll to position [0, 208]
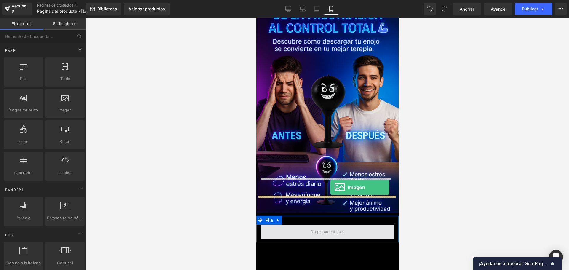
drag, startPoint x: 319, startPoint y: 128, endPoint x: 328, endPoint y: 179, distance: 52.2
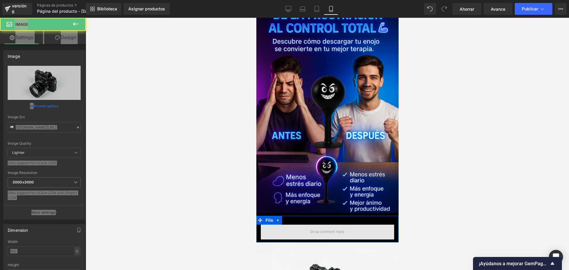
drag, startPoint x: 328, startPoint y: 179, endPoint x: 329, endPoint y: 189, distance: 10.1
click at [330, 227] on span at bounding box center [327, 232] width 38 height 10
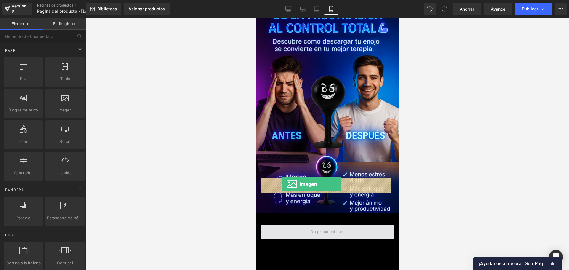
scroll to position [0, 0]
drag, startPoint x: 320, startPoint y: 125, endPoint x: 292, endPoint y: 183, distance: 64.6
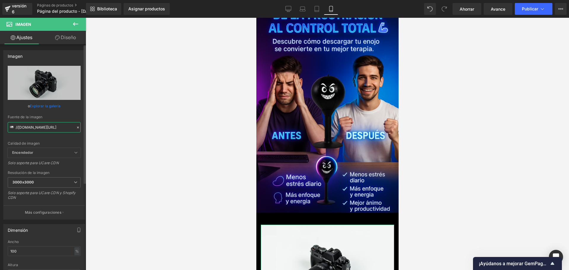
click at [43, 126] on input "//[DOMAIN_NAME][URL]" at bounding box center [44, 127] width 73 height 10
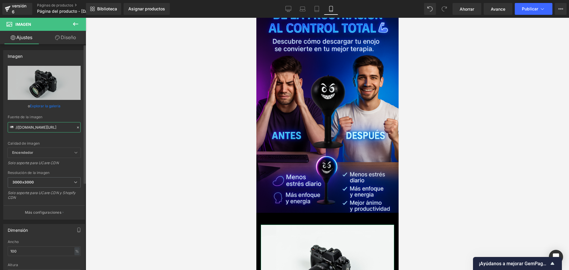
type input "[URL][DOMAIN_NAME]"
click at [159, 106] on div at bounding box center [327, 144] width 483 height 252
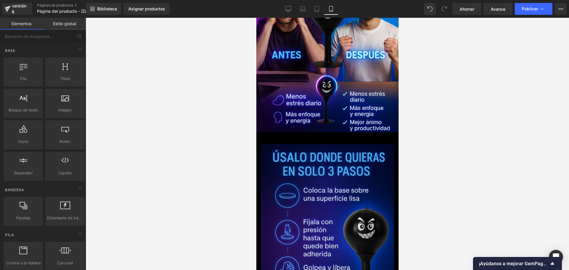
scroll to position [1465, 0]
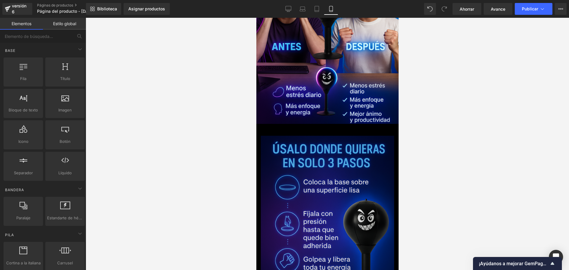
click at [350, 136] on img at bounding box center [326, 236] width 133 height 200
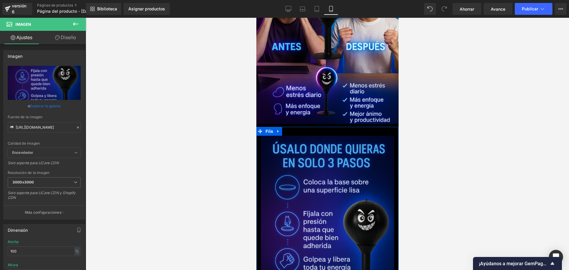
scroll to position [0, 312]
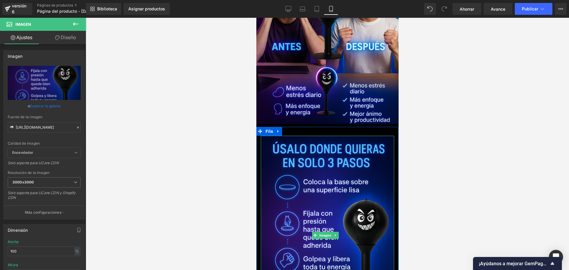
click at [393, 136] on div at bounding box center [393, 236] width 0 height 200
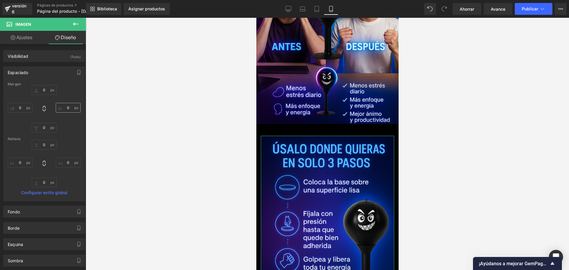
scroll to position [0, 0]
click at [70, 108] on input "0" at bounding box center [68, 108] width 25 height 10
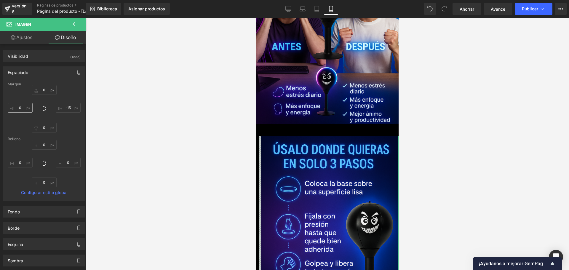
type input "-15"
click at [24, 108] on input "0" at bounding box center [20, 108] width 25 height 10
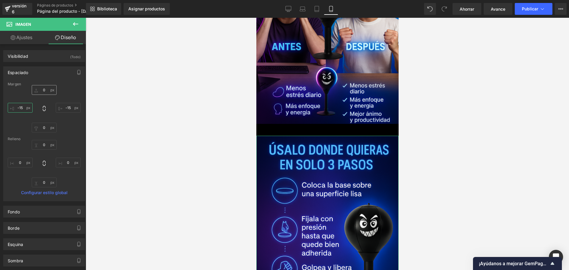
type input "-15"
click at [43, 90] on input "0" at bounding box center [44, 90] width 25 height 10
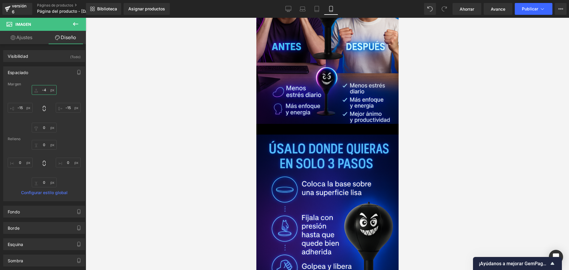
type input "-40"
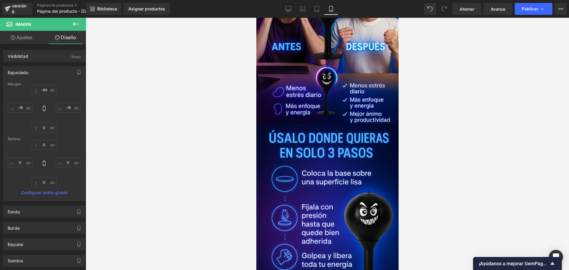
click at [171, 97] on div at bounding box center [327, 144] width 483 height 252
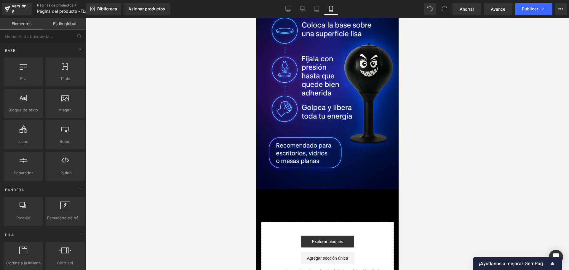
scroll to position [0, 312]
drag, startPoint x: 505, startPoint y: 149, endPoint x: 314, endPoint y: 143, distance: 190.2
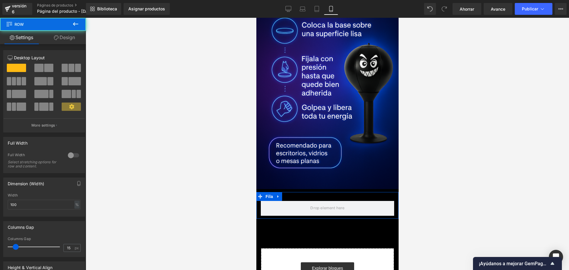
click at [169, 118] on div "Fila Estás previsualizando cómo funciona el Reestilizará tu página. No puedes e…" at bounding box center [284, 140] width 569 height 280
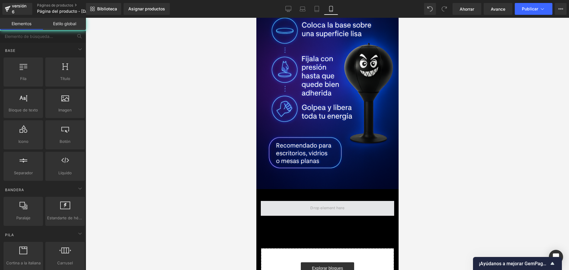
drag, startPoint x: 496, startPoint y: 147, endPoint x: 315, endPoint y: 152, distance: 181.0
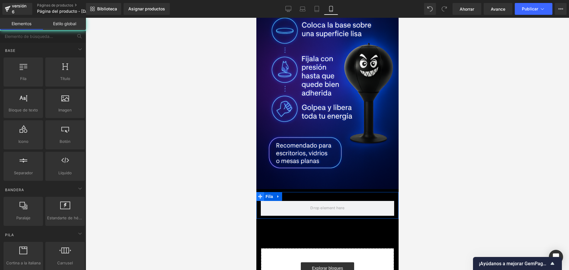
drag, startPoint x: 314, startPoint y: 151, endPoint x: 256, endPoint y: 141, distance: 59.0
click at [310, 203] on span at bounding box center [327, 208] width 38 height 10
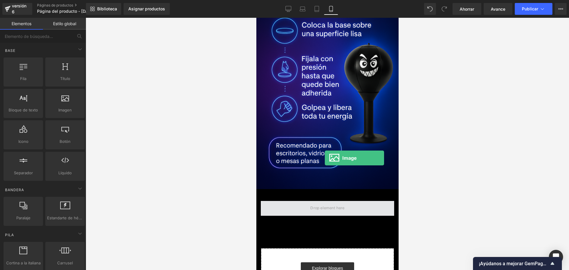
scroll to position [0, 0]
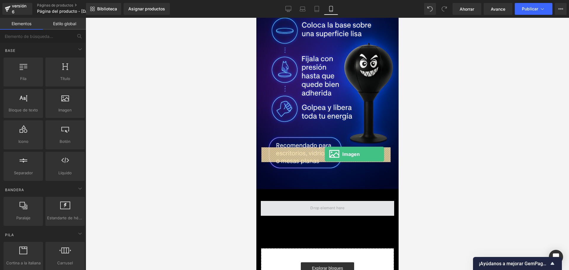
drag, startPoint x: 316, startPoint y: 123, endPoint x: 324, endPoint y: 154, distance: 31.7
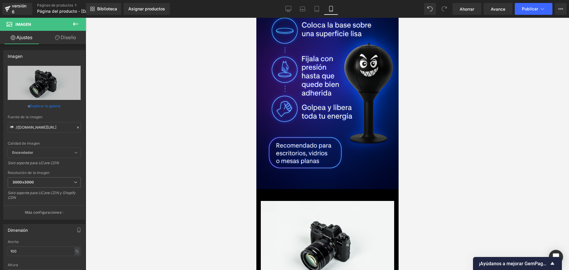
scroll to position [0, 312]
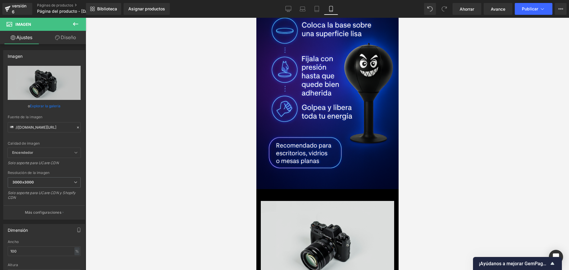
click at [300, 201] on img at bounding box center [326, 245] width 133 height 88
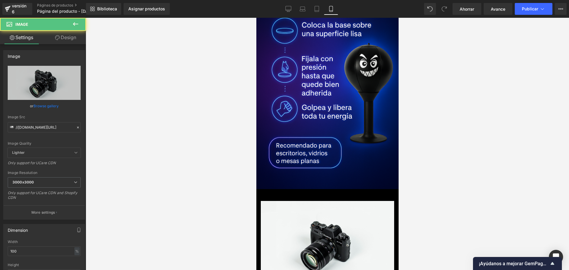
scroll to position [0, 0]
click at [54, 128] on input "//[DOMAIN_NAME][URL]" at bounding box center [44, 127] width 73 height 10
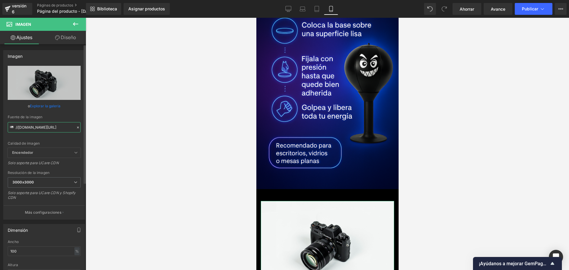
click at [54, 128] on input "//[DOMAIN_NAME][URL]" at bounding box center [44, 127] width 73 height 10
type input "[URL][DOMAIN_NAME]"
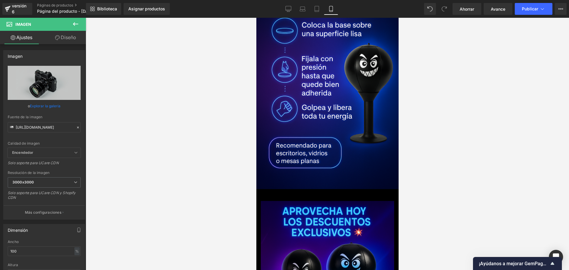
click at [158, 119] on div at bounding box center [327, 144] width 483 height 252
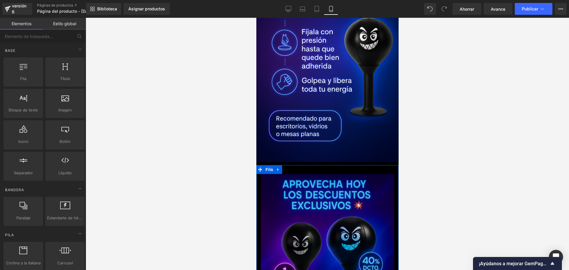
scroll to position [1643, 0]
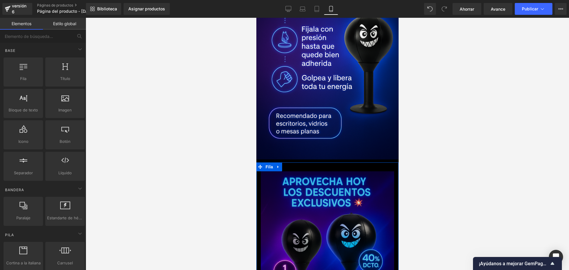
click at [376, 171] on img at bounding box center [326, 271] width 133 height 200
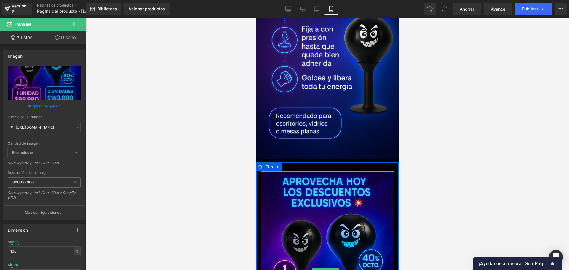
click at [388, 171] on div "Imagen" at bounding box center [326, 271] width 133 height 200
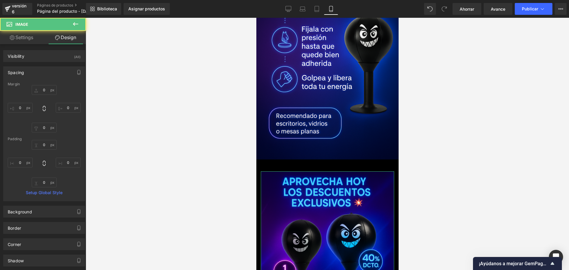
click at [66, 110] on input "0" at bounding box center [68, 108] width 25 height 10
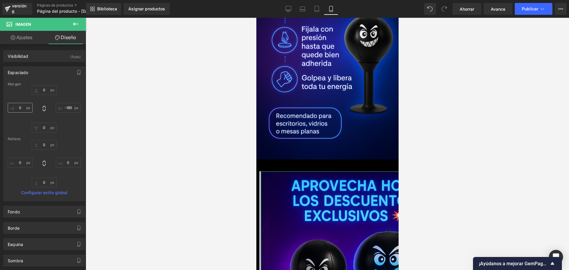
scroll to position [0, 312]
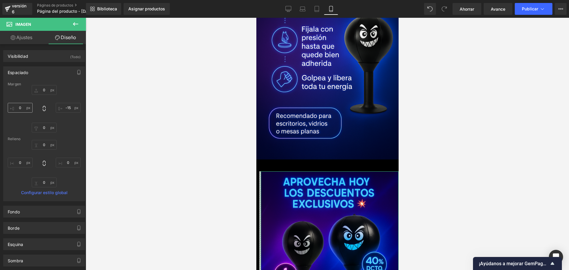
type input "-15"
click at [22, 110] on input "0" at bounding box center [20, 108] width 25 height 10
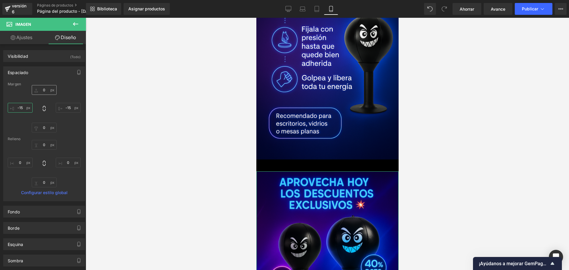
type input "-15"
click at [44, 90] on input "0" at bounding box center [44, 90] width 25 height 10
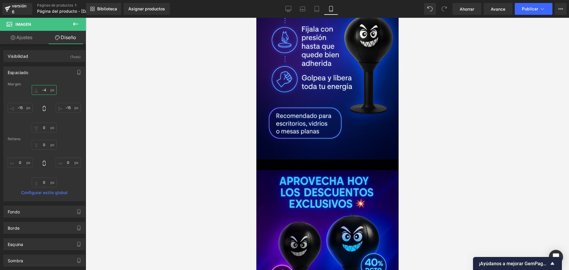
type input "-40"
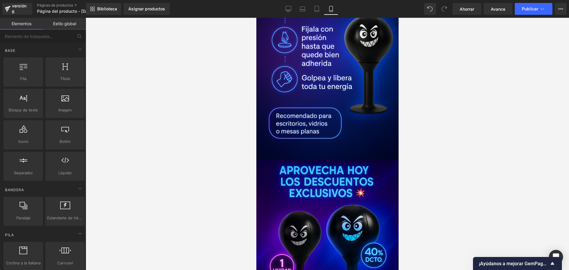
click at [152, 109] on div at bounding box center [327, 144] width 483 height 252
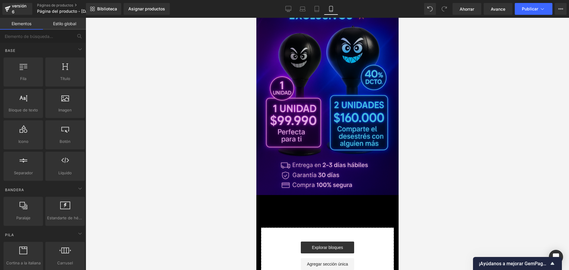
scroll to position [0, 208]
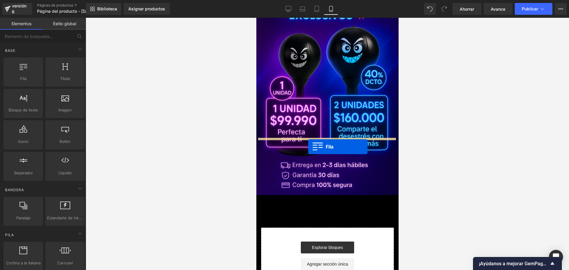
drag, startPoint x: 275, startPoint y: 89, endPoint x: 307, endPoint y: 147, distance: 66.3
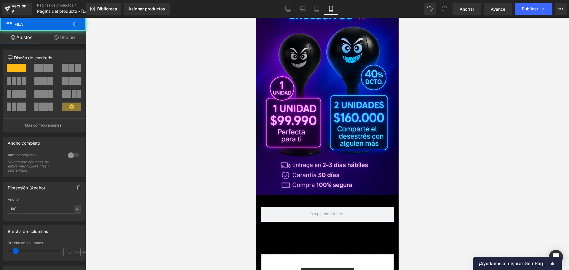
drag, startPoint x: 76, startPoint y: 107, endPoint x: 123, endPoint y: 118, distance: 49.1
click at [242, 132] on div "Fila Estás previsualizando cómo funciona el Reestilizará tu página. No puedes e…" at bounding box center [284, 140] width 569 height 280
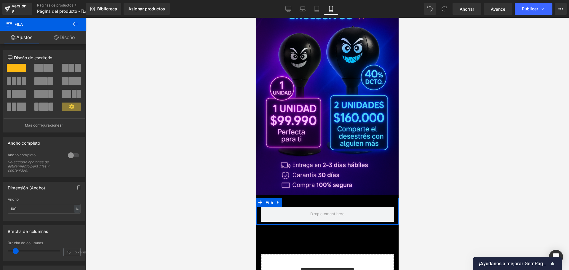
click at [77, 24] on icon at bounding box center [75, 24] width 5 height 4
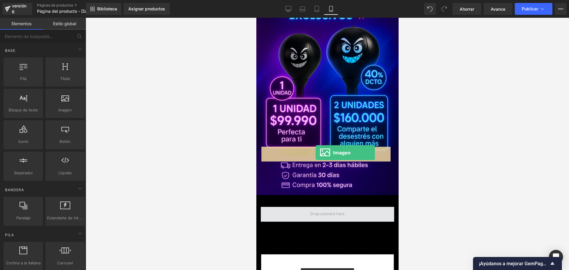
drag, startPoint x: 323, startPoint y: 117, endPoint x: 315, endPoint y: 153, distance: 36.5
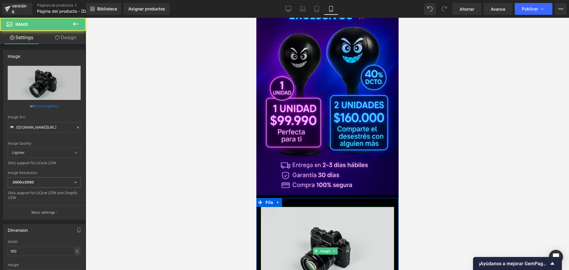
click at [337, 207] on img at bounding box center [326, 251] width 133 height 88
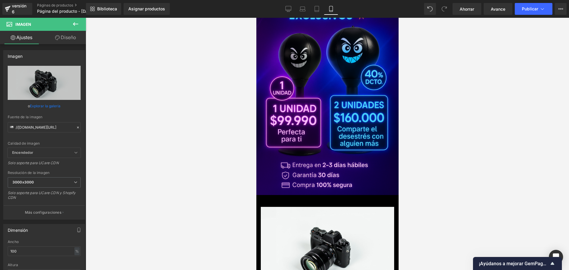
scroll to position [0, 312]
click at [327, 249] on font "Imagen" at bounding box center [325, 251] width 12 height 4
click at [50, 129] on input "//[DOMAIN_NAME][URL]" at bounding box center [44, 127] width 73 height 10
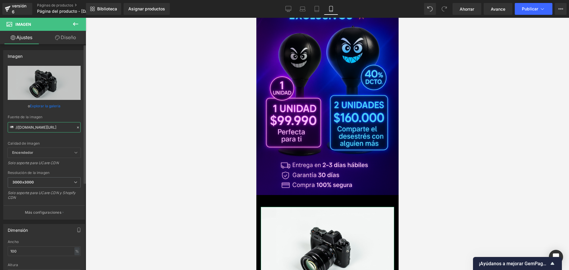
click at [50, 129] on input "//[DOMAIN_NAME][URL]" at bounding box center [44, 127] width 73 height 10
type input "[URL][DOMAIN_NAME]"
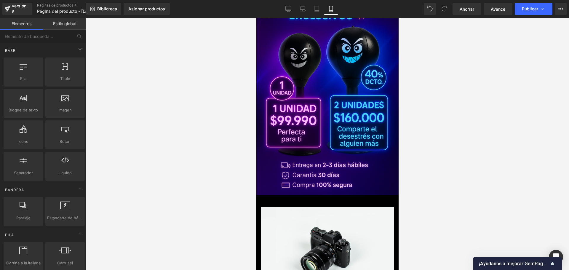
click at [131, 115] on div at bounding box center [327, 144] width 483 height 252
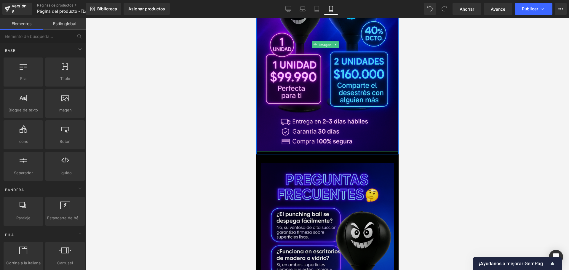
scroll to position [1880, 0]
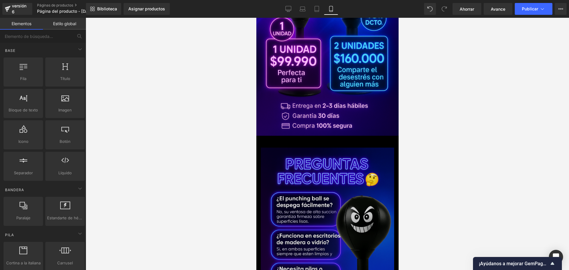
click at [335, 147] on img at bounding box center [326, 247] width 133 height 200
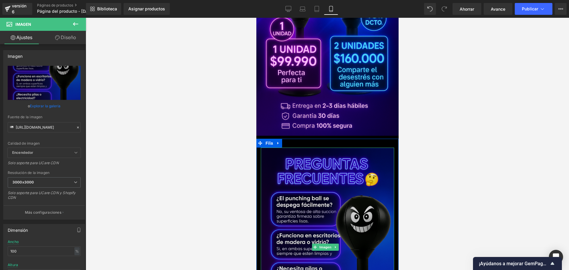
scroll to position [0, 312]
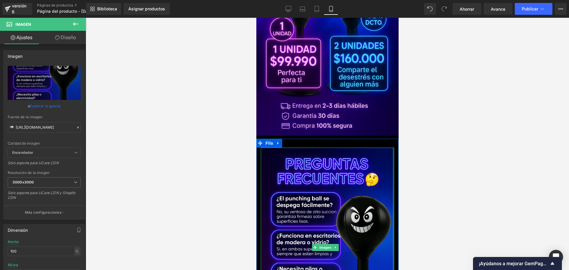
click at [389, 147] on div "Imagen" at bounding box center [327, 247] width 142 height 200
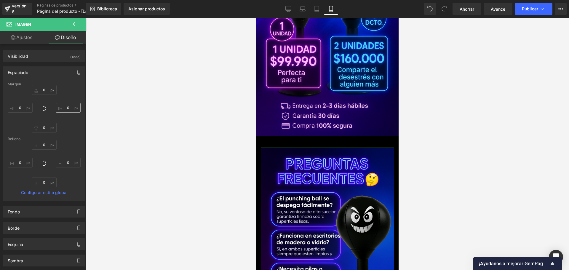
scroll to position [0, 0]
click at [68, 109] on input "0" at bounding box center [68, 108] width 25 height 10
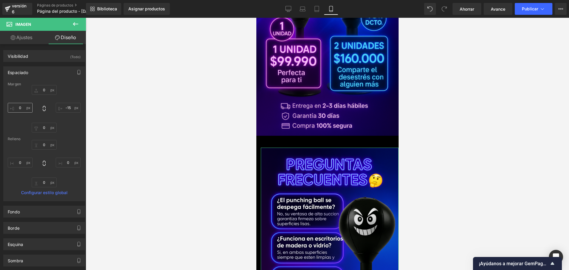
scroll to position [0, 104]
type input "-15"
click at [22, 107] on input "0" at bounding box center [20, 108] width 25 height 10
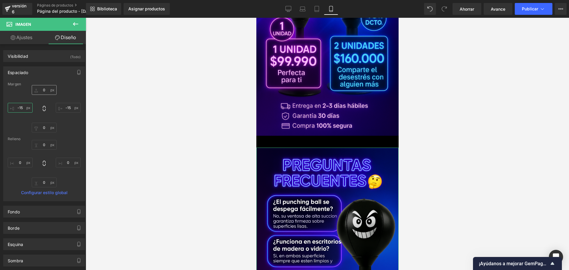
type input "-15"
click at [44, 91] on input "0" at bounding box center [44, 90] width 25 height 10
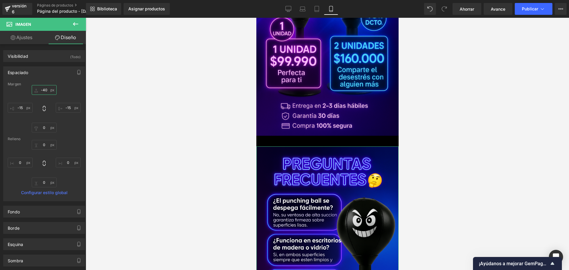
type input "-400"
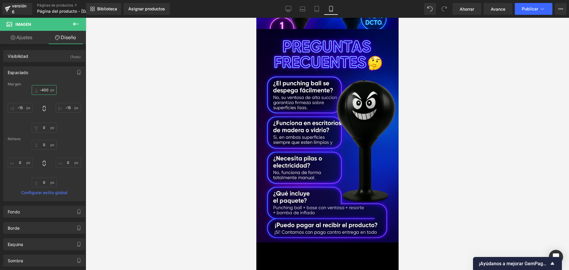
scroll to position [0, 208]
click at [131, 92] on div at bounding box center [327, 144] width 483 height 252
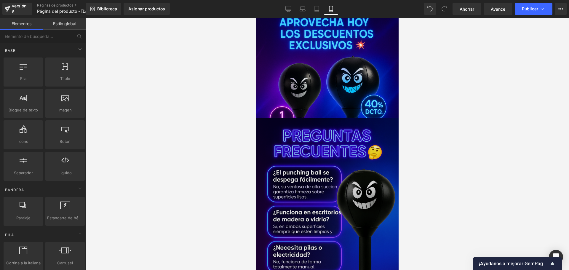
scroll to position [1791, 0]
click at [342, 141] on img at bounding box center [327, 224] width 142 height 213
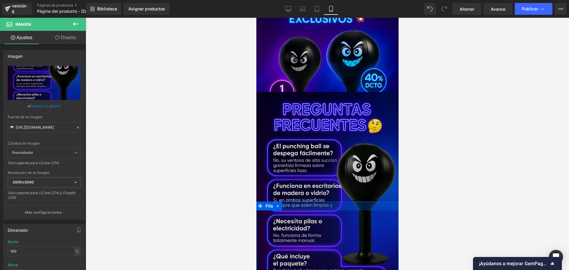
scroll to position [1820, 0]
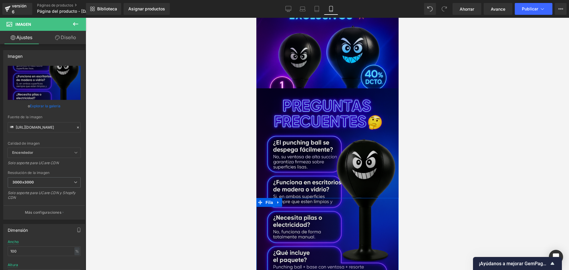
click at [355, 89] on img at bounding box center [327, 194] width 142 height 213
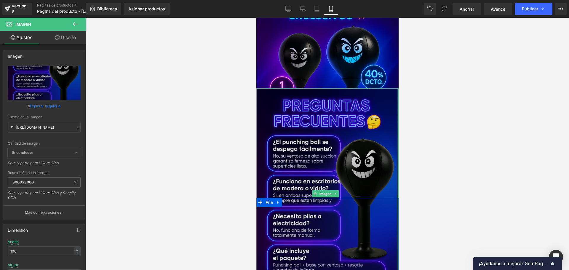
scroll to position [0, 208]
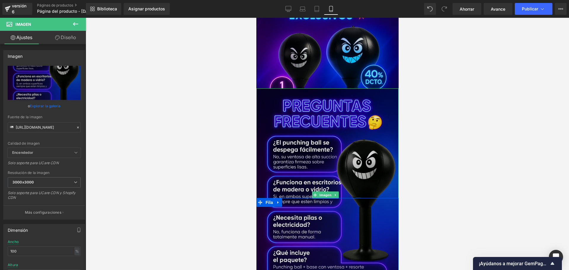
click at [393, 102] on img at bounding box center [327, 194] width 142 height 213
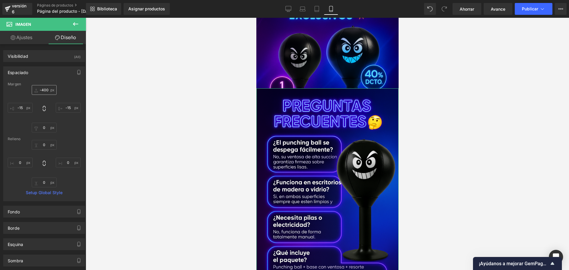
scroll to position [0, 312]
click at [47, 90] on input "-400" at bounding box center [44, 90] width 25 height 10
click at [48, 90] on input "-400" at bounding box center [44, 90] width 25 height 10
type input "-40"
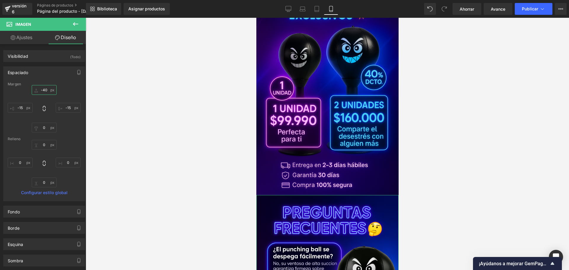
scroll to position [0, 0]
click at [201, 106] on div at bounding box center [327, 144] width 483 height 252
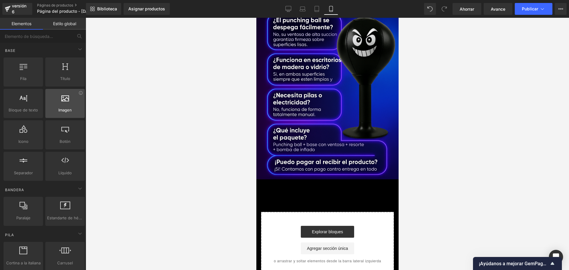
scroll to position [2057, 0]
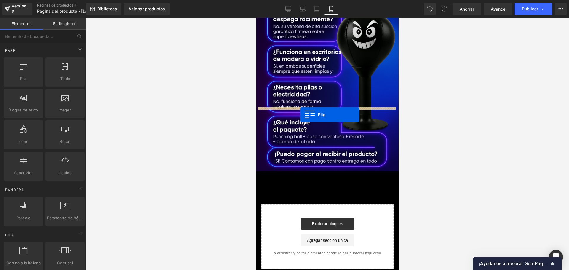
drag, startPoint x: 278, startPoint y: 94, endPoint x: 300, endPoint y: 115, distance: 29.5
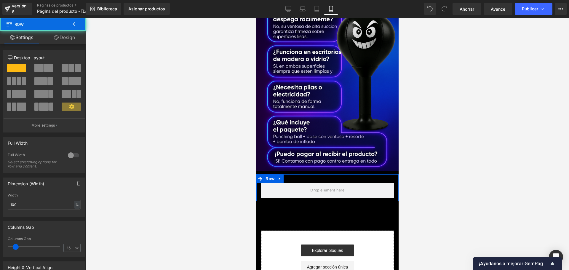
click at [63, 99] on div at bounding box center [72, 96] width 28 height 13
click at [73, 27] on icon at bounding box center [75, 23] width 7 height 7
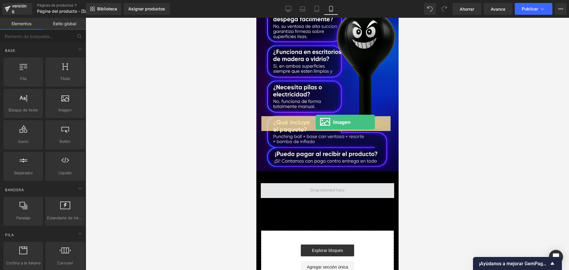
drag, startPoint x: 453, startPoint y: 142, endPoint x: 315, endPoint y: 122, distance: 139.2
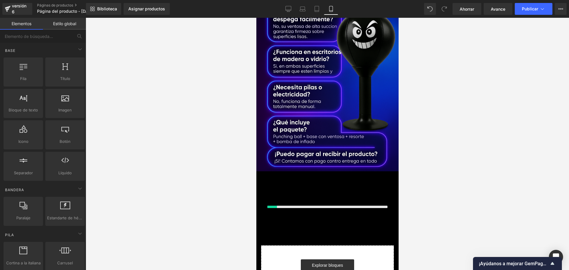
scroll to position [0, 208]
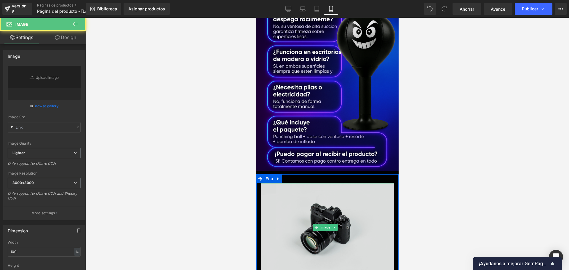
type input "//[DOMAIN_NAME][URL]"
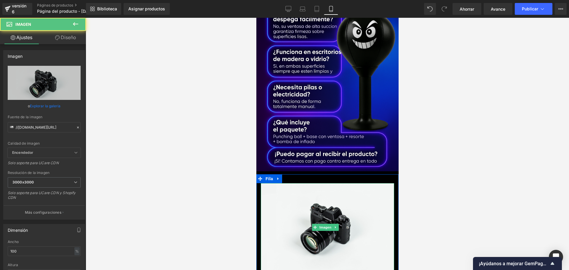
click at [315, 183] on img at bounding box center [326, 227] width 133 height 88
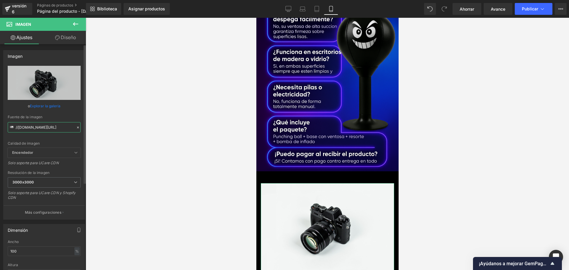
click at [52, 125] on input "//[DOMAIN_NAME][URL]" at bounding box center [44, 127] width 73 height 10
click at [51, 131] on input "//[DOMAIN_NAME][URL]" at bounding box center [44, 127] width 73 height 10
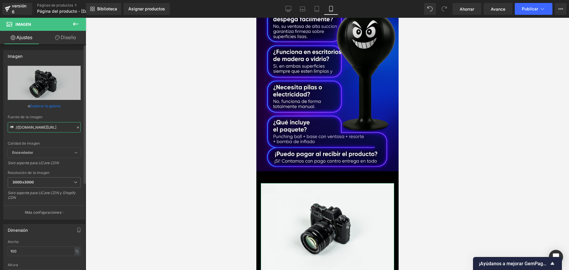
type input "[URL][DOMAIN_NAME][DATE]"
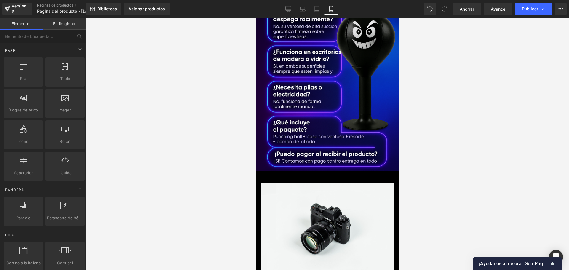
scroll to position [0, 0]
click at [153, 112] on div at bounding box center [327, 144] width 483 height 252
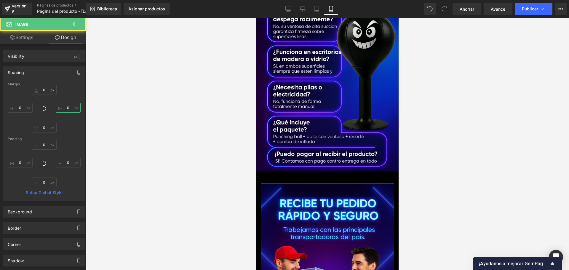
click at [68, 109] on input "0" at bounding box center [68, 108] width 25 height 10
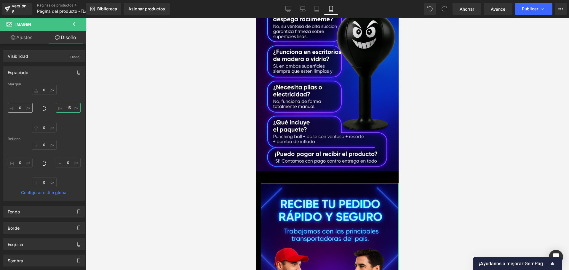
type input "-15"
click at [24, 108] on input "0" at bounding box center [20, 108] width 25 height 10
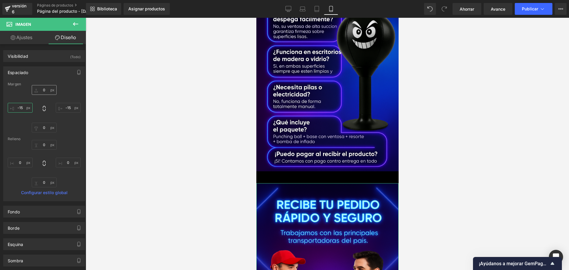
type input "-15"
click at [46, 88] on input "0" at bounding box center [44, 90] width 25 height 10
type input "-40"
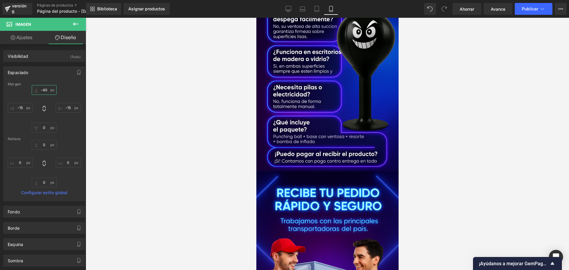
scroll to position [0, 0]
click at [154, 88] on div at bounding box center [327, 144] width 483 height 252
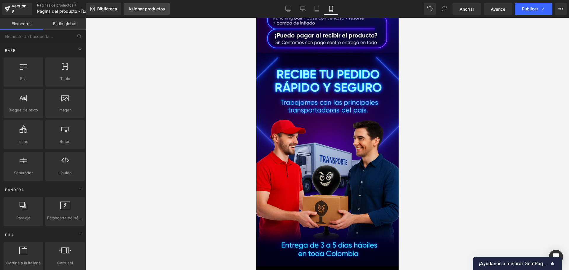
scroll to position [0, 312]
click at [155, 9] on font "Asignar productos" at bounding box center [146, 8] width 37 height 5
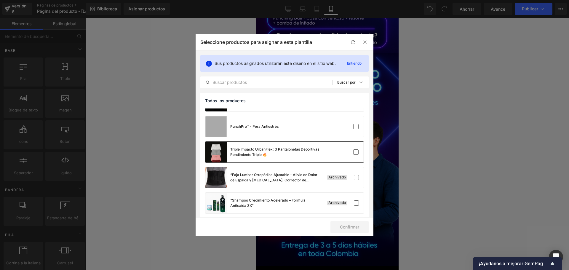
scroll to position [148, 0]
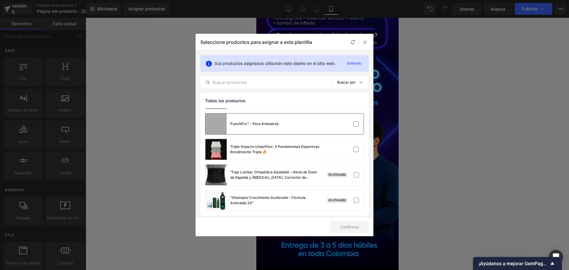
click at [275, 125] on font "PunchPro™ - Pera Antiestrés" at bounding box center [254, 123] width 48 height 4
click at [354, 229] on font "Confirmar" at bounding box center [349, 226] width 19 height 5
click at [347, 227] on button "Éxito" at bounding box center [351, 227] width 35 height 12
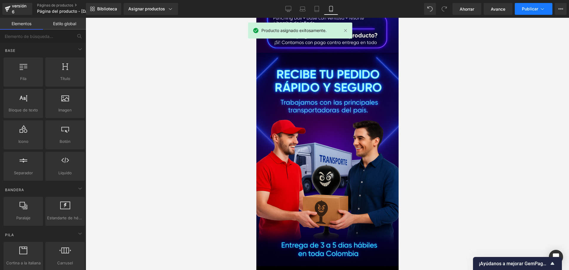
click at [545, 11] on icon at bounding box center [542, 9] width 6 height 6
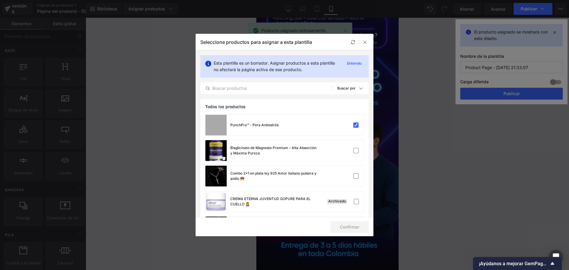
scroll to position [0, 0]
click at [367, 41] on icon at bounding box center [364, 42] width 5 height 5
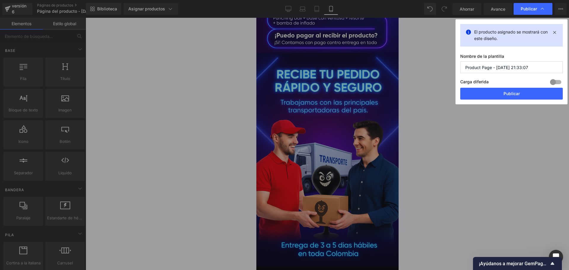
scroll to position [0, 104]
click at [544, 66] on input "Product Page - [DATE] 21:33:07" at bounding box center [511, 67] width 102 height 12
type input "Product Page - [DATE] 21:33:07 pera"
click at [509, 91] on font "Publicar" at bounding box center [511, 93] width 16 height 5
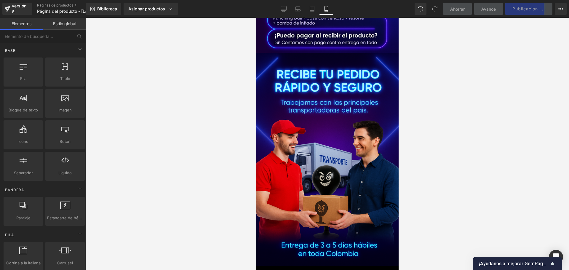
scroll to position [0, 0]
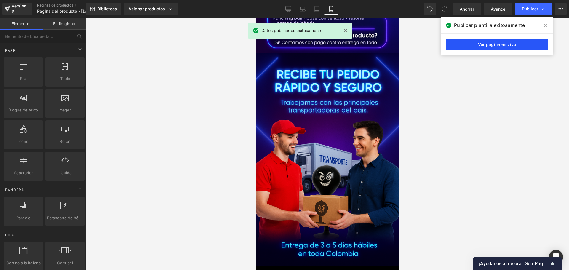
click at [524, 45] on link "Ver página en vivo" at bounding box center [496, 44] width 102 height 12
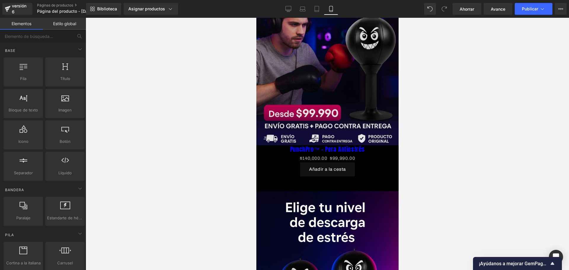
scroll to position [0, 104]
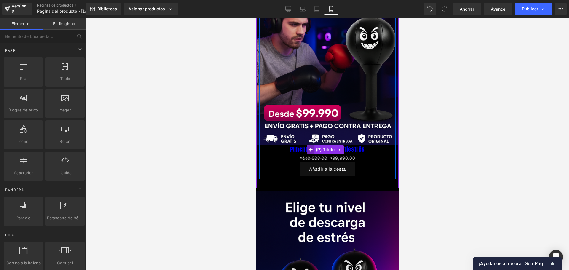
click at [311, 147] on icon at bounding box center [310, 149] width 4 height 4
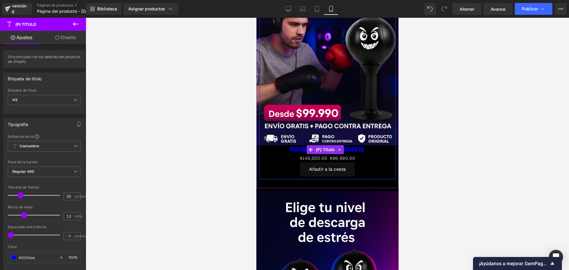
click at [294, 145] on font "PunchPro™ - Pera Antiestrés" at bounding box center [327, 149] width 75 height 9
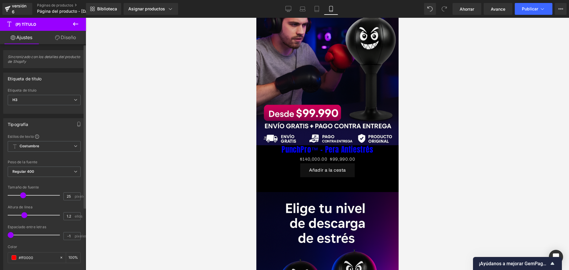
scroll to position [0, 208]
type input "25"
click at [23, 194] on span at bounding box center [23, 195] width 6 height 6
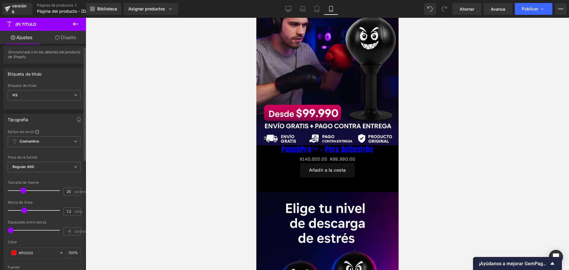
scroll to position [0, 0]
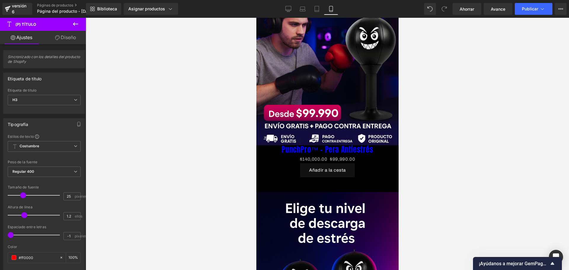
click at [61, 40] on link "Diseño" at bounding box center [65, 37] width 43 height 13
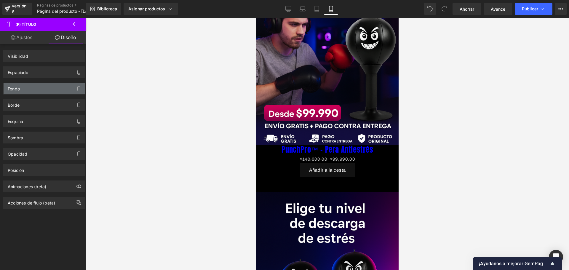
scroll to position [0, 104]
drag, startPoint x: 52, startPoint y: 99, endPoint x: 49, endPoint y: 90, distance: 9.4
click at [51, 99] on div "Borde Estilo de borde Costumbre" at bounding box center [44, 105] width 82 height 12
click at [48, 89] on div "Fondo" at bounding box center [44, 88] width 81 height 11
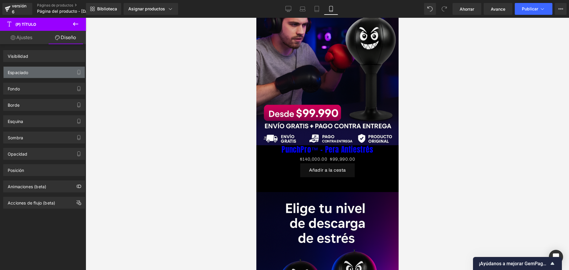
click at [46, 70] on div "Espaciado" at bounding box center [44, 72] width 81 height 11
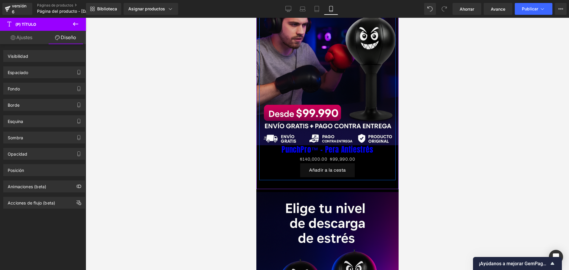
click at [359, 144] on font "PunchPro™ - Pera Antiestrés" at bounding box center [327, 149] width 92 height 11
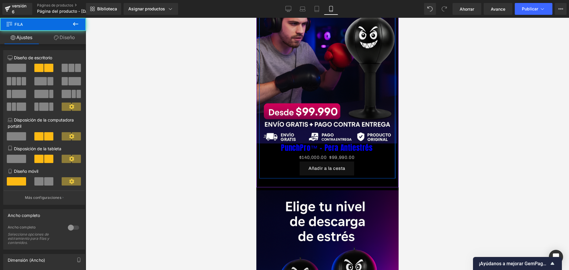
scroll to position [0, 312]
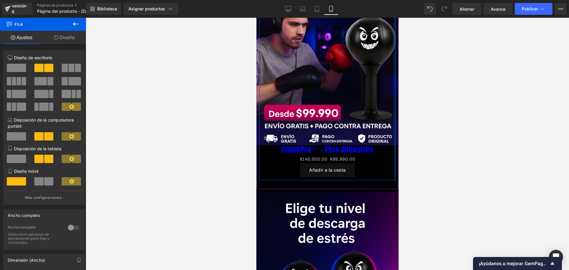
click at [392, 146] on div "Imagen PunchPro™ - Pera Antiestrés (P) Título $140,000.00 $99,990.00 (P) Precio…" at bounding box center [327, 57] width 142 height 263
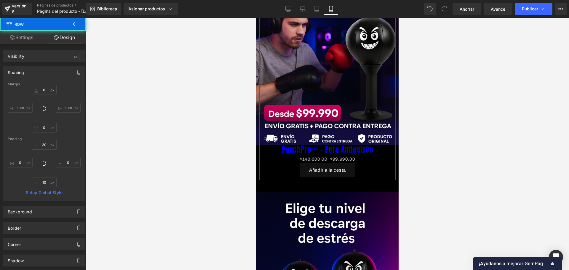
click at [70, 110] on input "auto" at bounding box center [68, 108] width 25 height 10
click at [65, 108] on input "auto" at bounding box center [68, 108] width 25 height 10
click at [62, 106] on input "auto" at bounding box center [68, 108] width 25 height 10
click at [68, 105] on input "auto" at bounding box center [68, 108] width 25 height 10
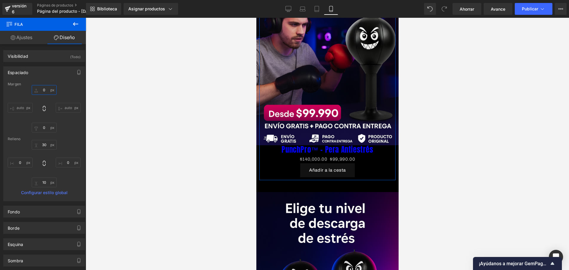
click at [42, 90] on input "0" at bounding box center [44, 90] width 25 height 10
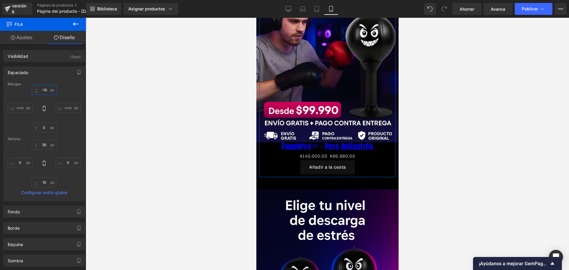
scroll to position [0, 312]
type input "-10-"
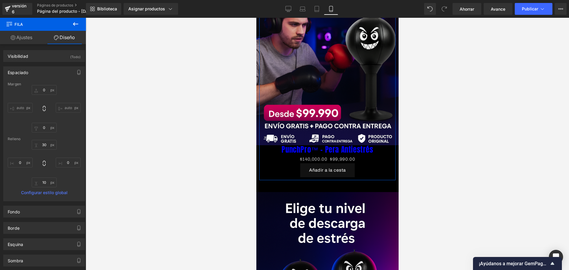
click at [63, 89] on div "auto auto 0px 0 auto auto" at bounding box center [44, 108] width 73 height 47
click at [297, 144] on font "PunchPro™ - Pera Antiestrés" at bounding box center [327, 149] width 92 height 11
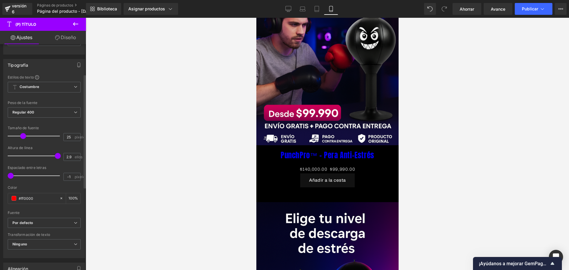
scroll to position [0, 208]
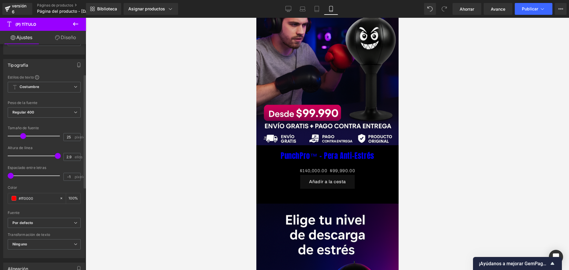
type input "3"
drag, startPoint x: 25, startPoint y: 156, endPoint x: 62, endPoint y: 157, distance: 37.0
click at [62, 157] on div "[MEDICAL_DATA] de línea 3 ellos" at bounding box center [44, 156] width 73 height 20
type input "-0.2"
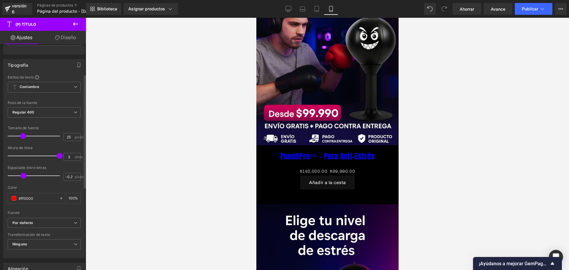
scroll to position [0, 104]
drag, startPoint x: 13, startPoint y: 176, endPoint x: 28, endPoint y: 176, distance: 15.1
click at [28, 176] on span at bounding box center [27, 176] width 6 height 6
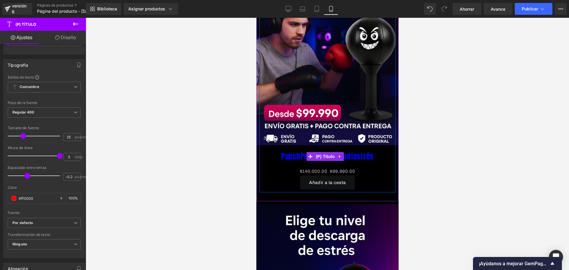
click at [293, 151] on font "PunchPro™ - Pera Antiestrés" at bounding box center [327, 156] width 92 height 11
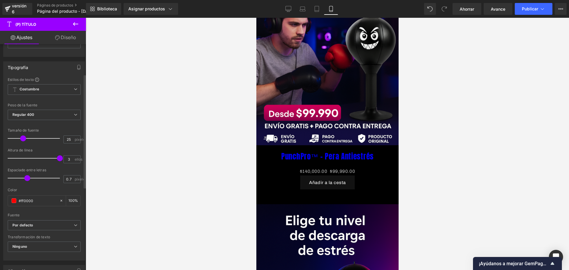
scroll to position [59, 0]
click at [15, 198] on span at bounding box center [14, 198] width 5 height 5
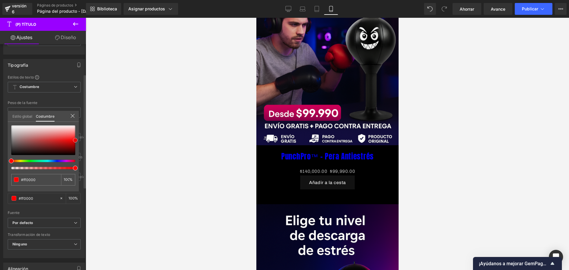
click at [59, 139] on div at bounding box center [43, 140] width 64 height 30
click at [67, 136] on div at bounding box center [43, 140] width 64 height 30
click at [67, 139] on div at bounding box center [43, 140] width 64 height 30
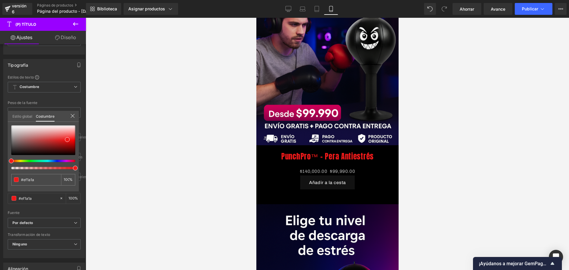
click at [117, 178] on div at bounding box center [327, 144] width 483 height 252
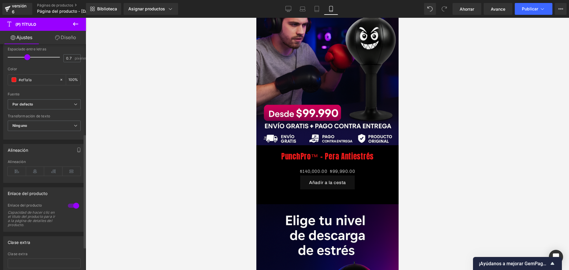
scroll to position [0, 312]
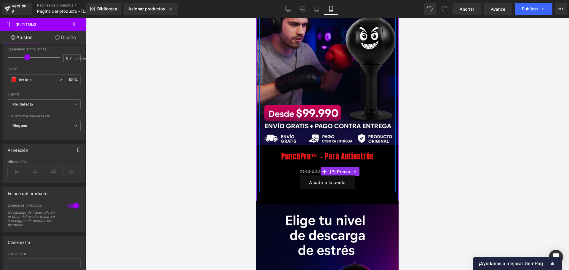
click at [306, 169] on font "$140,000.00" at bounding box center [313, 171] width 28 height 5
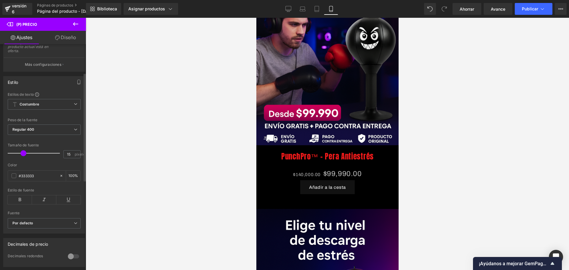
scroll to position [0, 104]
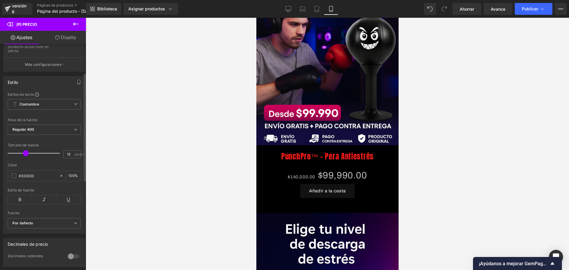
drag, startPoint x: 20, startPoint y: 154, endPoint x: 28, endPoint y: 154, distance: 7.7
click at [28, 154] on span at bounding box center [26, 153] width 6 height 6
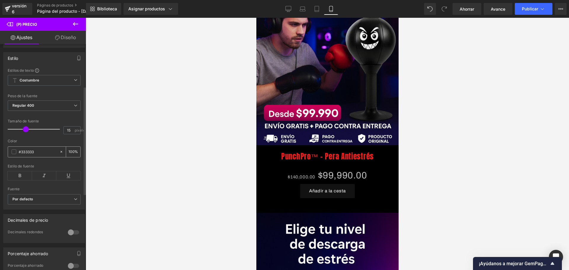
scroll to position [89, 0]
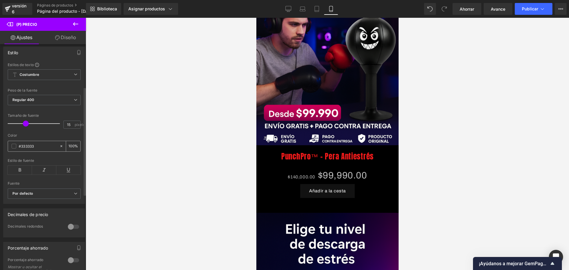
click at [13, 148] on span at bounding box center [14, 146] width 5 height 5
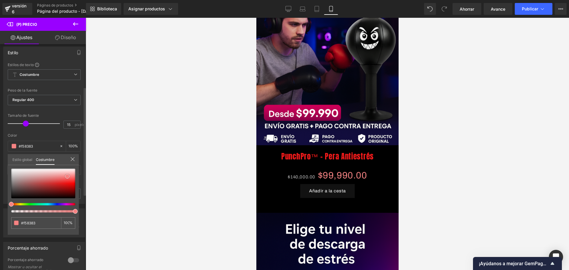
scroll to position [0, 0]
drag, startPoint x: 61, startPoint y: 172, endPoint x: 70, endPoint y: 184, distance: 15.0
click at [70, 184] on div at bounding box center [43, 184] width 64 height 30
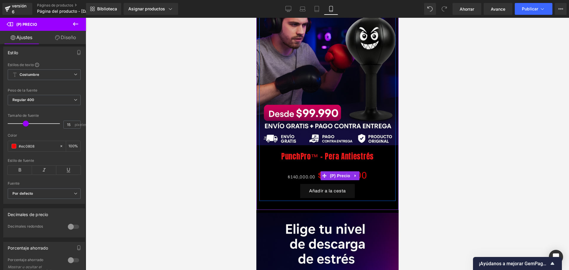
click at [293, 174] on font "$140,000.00" at bounding box center [301, 176] width 28 height 5
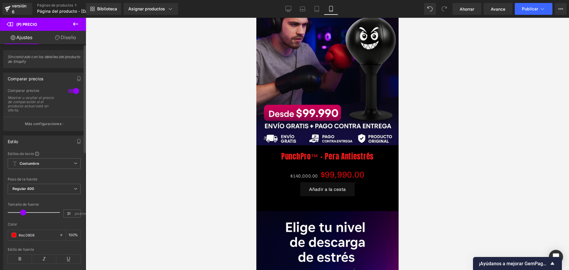
scroll to position [0, 208]
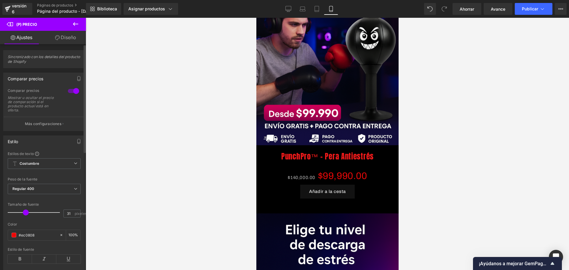
click at [26, 209] on div at bounding box center [35, 212] width 49 height 12
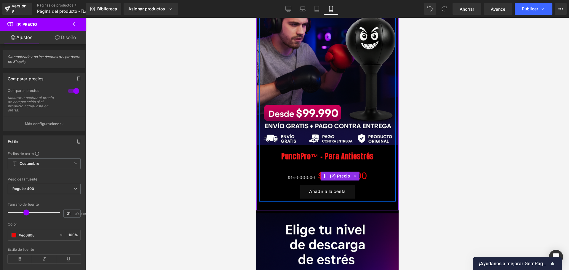
click at [288, 175] on font "$140,000.00" at bounding box center [301, 177] width 28 height 5
click at [299, 175] on span "$140,000.00" at bounding box center [301, 177] width 28 height 5
click at [362, 171] on font "$99,990.00" at bounding box center [341, 176] width 49 height 10
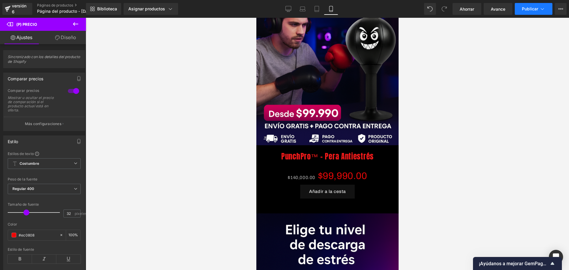
scroll to position [0, 0]
click at [530, 11] on button "Publicar" at bounding box center [533, 9] width 38 height 12
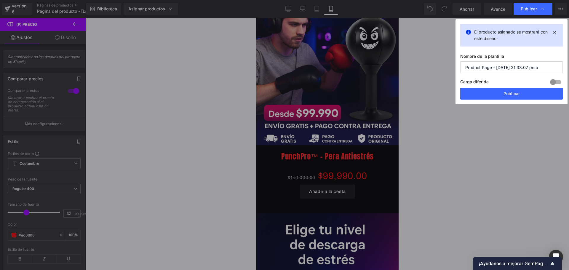
click at [509, 95] on font "Publicar" at bounding box center [511, 93] width 16 height 5
